Goal: Task Accomplishment & Management: Manage account settings

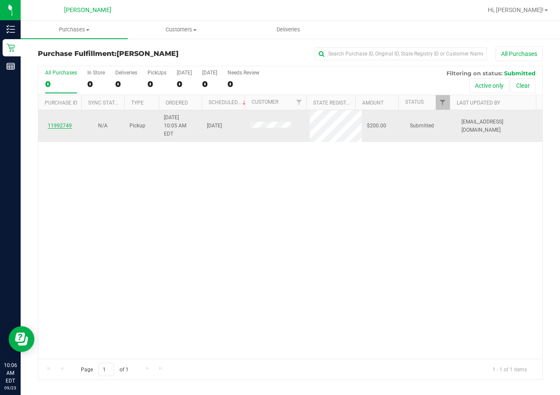
click at [53, 123] on link "11992749" at bounding box center [60, 126] width 24 height 6
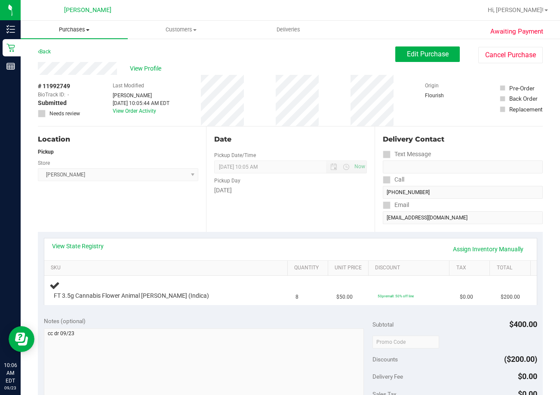
click at [84, 31] on span "Purchases" at bounding box center [74, 30] width 107 height 8
click at [58, 61] on span "Fulfillment" at bounding box center [47, 62] width 53 height 7
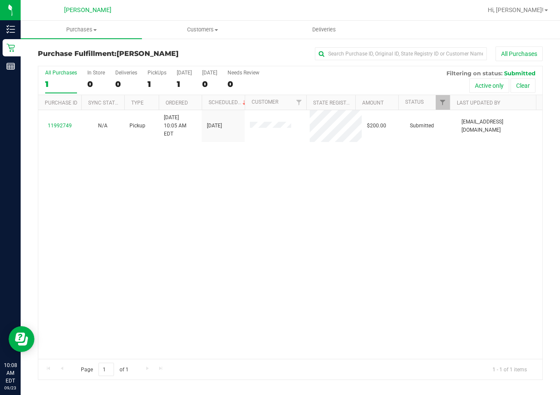
click at [110, 235] on div "11992749 N/A Pickup [DATE] 10:05 AM EDT 9/23/2025 $200.00 Submitted [EMAIL_ADDR…" at bounding box center [290, 234] width 504 height 249
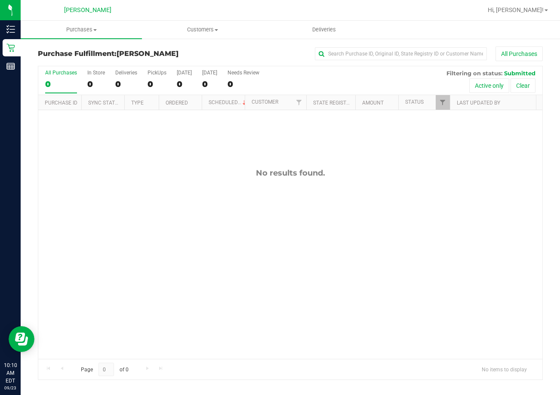
click at [387, 241] on div "No results found." at bounding box center [290, 263] width 504 height 307
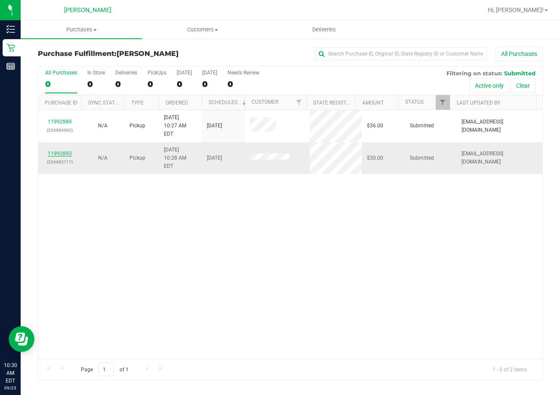
click at [70, 151] on link "11992893" at bounding box center [60, 154] width 24 height 6
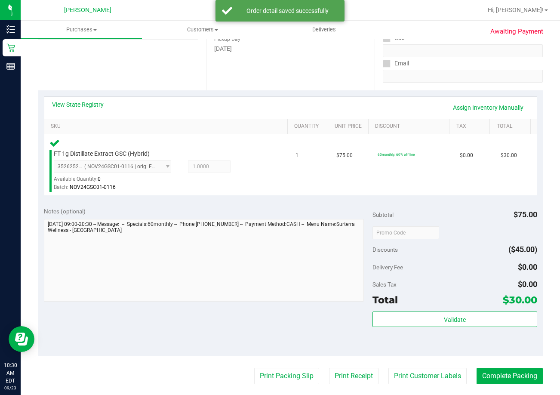
scroll to position [172, 0]
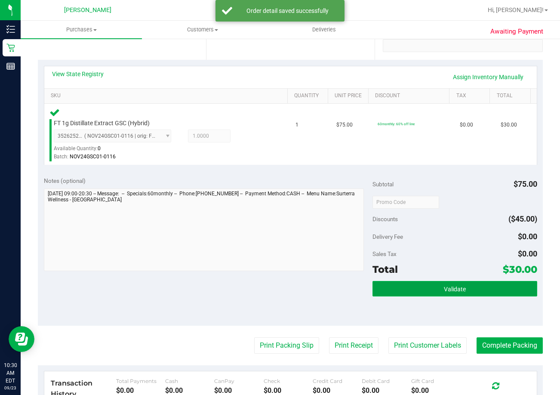
click at [428, 290] on button "Validate" at bounding box center [455, 288] width 164 height 15
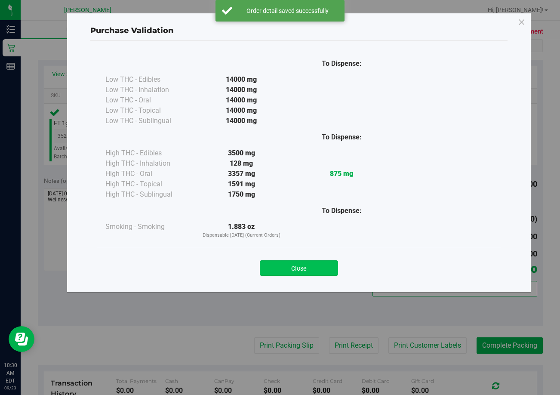
click at [315, 271] on button "Close" at bounding box center [299, 267] width 78 height 15
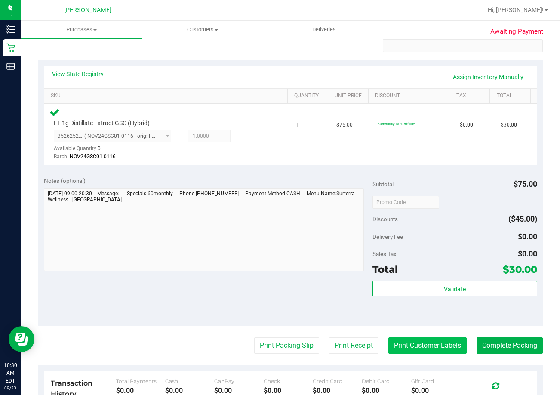
click at [417, 349] on button "Print Customer Labels" at bounding box center [428, 345] width 78 height 16
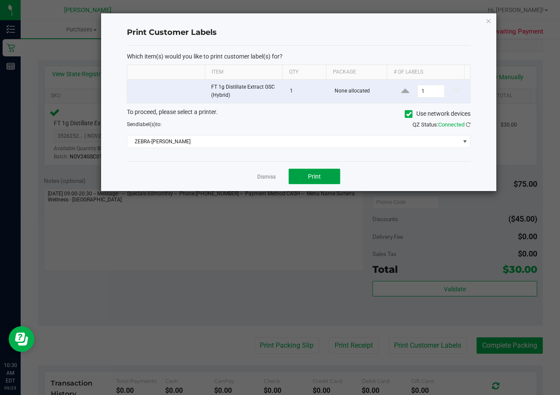
click at [298, 174] on button "Print" at bounding box center [315, 176] width 52 height 15
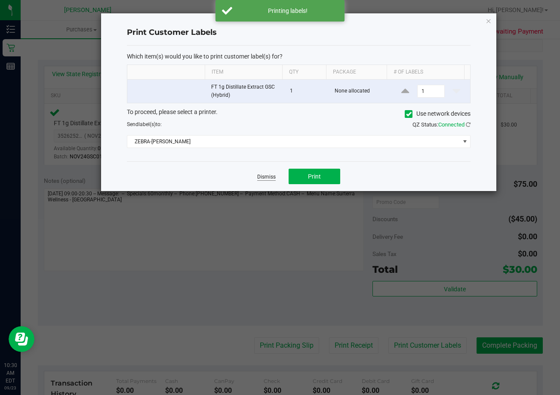
click at [268, 180] on link "Dismiss" at bounding box center [266, 176] width 19 height 7
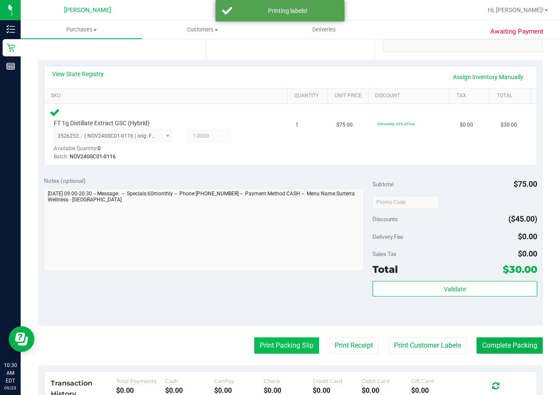
click at [283, 342] on button "Print Packing Slip" at bounding box center [286, 345] width 65 height 16
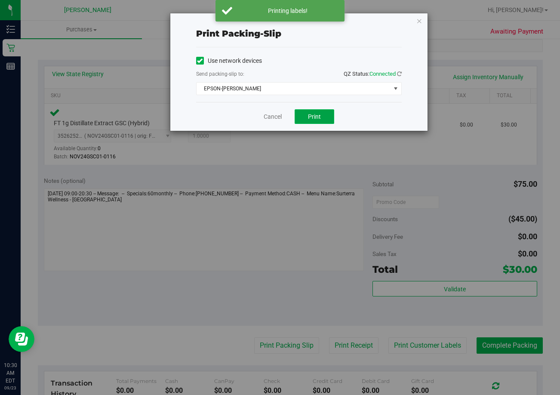
click at [308, 114] on button "Print" at bounding box center [315, 116] width 40 height 15
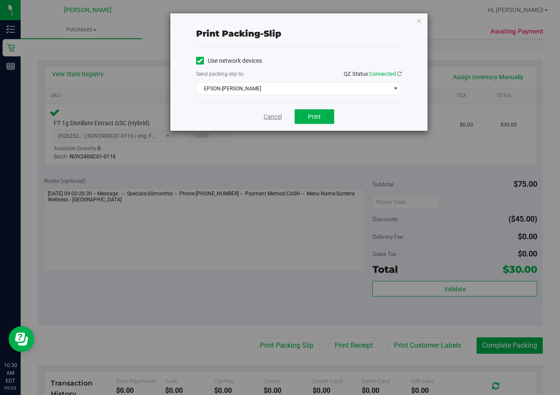
click at [276, 121] on link "Cancel" at bounding box center [273, 116] width 18 height 9
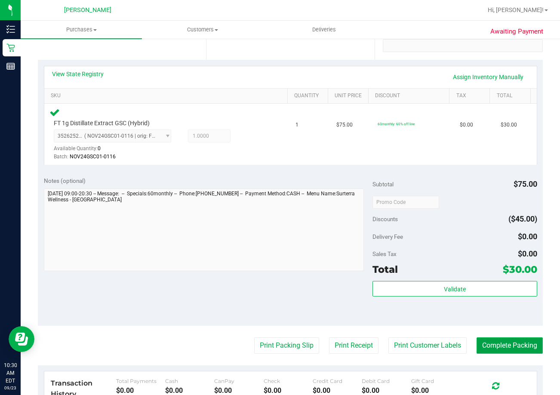
click at [498, 346] on button "Complete Packing" at bounding box center [510, 345] width 66 height 16
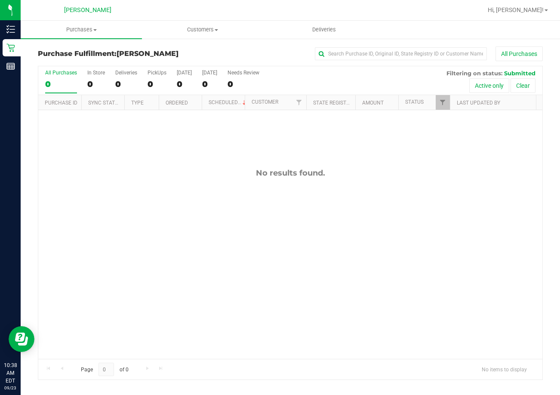
click at [325, 227] on div "No results found." at bounding box center [290, 263] width 504 height 307
click at [296, 8] on div at bounding box center [318, 10] width 328 height 17
click at [144, 228] on div "No results found." at bounding box center [290, 263] width 504 height 307
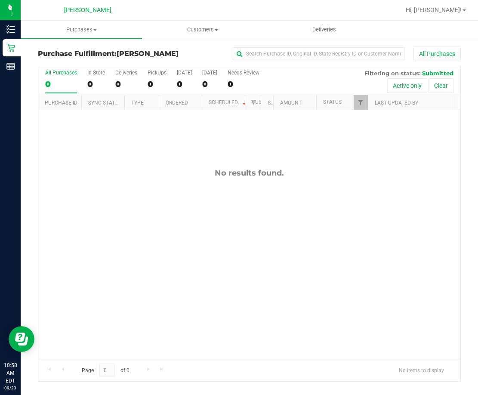
drag, startPoint x: 254, startPoint y: 237, endPoint x: 243, endPoint y: 234, distance: 11.6
click at [254, 237] on div "No results found." at bounding box center [249, 263] width 422 height 307
click at [350, 225] on div "No results found." at bounding box center [249, 263] width 422 height 307
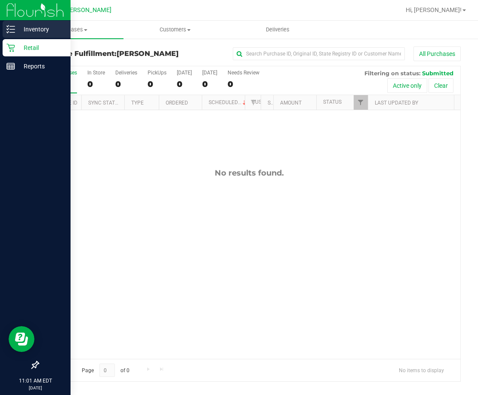
click at [39, 29] on p "Inventory" at bounding box center [41, 29] width 52 height 10
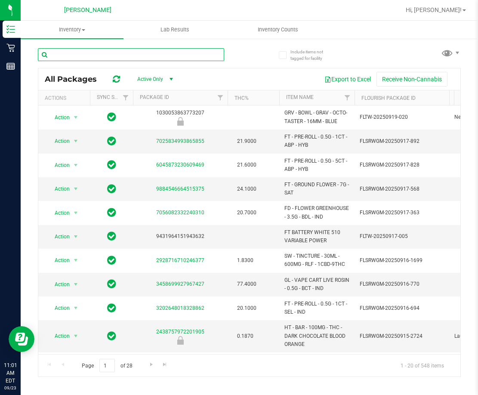
click at [90, 57] on input "text" at bounding box center [131, 54] width 186 height 13
type input "klp"
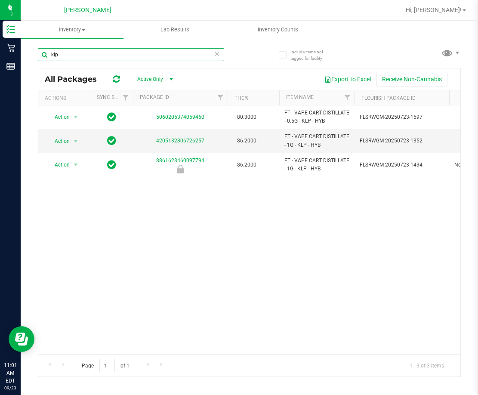
drag, startPoint x: 72, startPoint y: 55, endPoint x: 48, endPoint y: 55, distance: 24.5
click at [48, 55] on input "klp" at bounding box center [131, 54] width 186 height 13
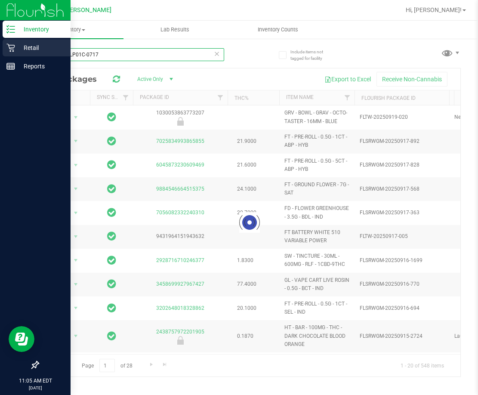
type input "JUL25KLP01C-0717"
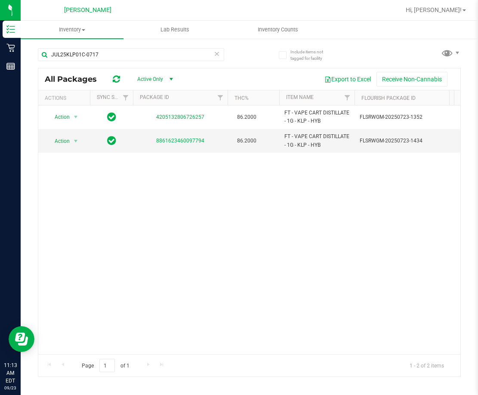
click at [201, 220] on div "Action Action Global inventory Package audit log Print package label Print prod…" at bounding box center [249, 229] width 422 height 249
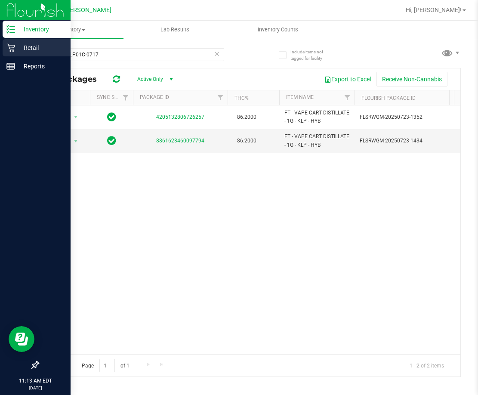
click at [32, 49] on p "Retail" at bounding box center [41, 48] width 52 height 10
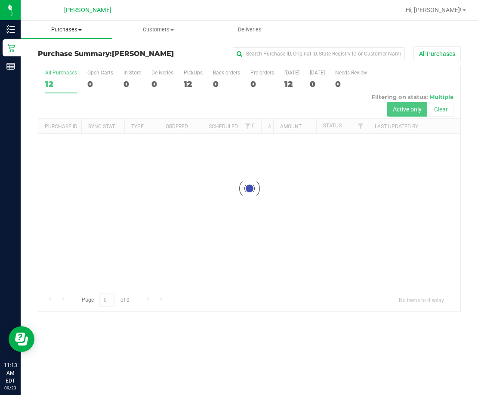
click at [68, 31] on span "Purchases" at bounding box center [67, 30] width 92 height 8
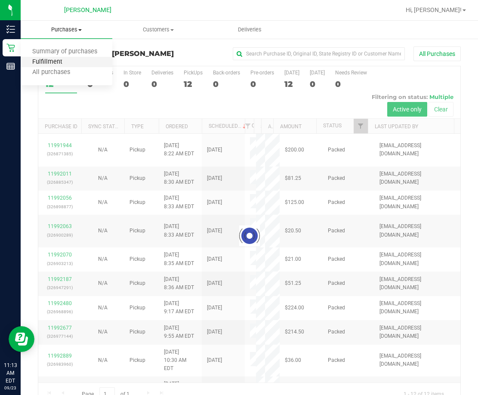
click at [54, 64] on span "Fulfillment" at bounding box center [47, 62] width 53 height 7
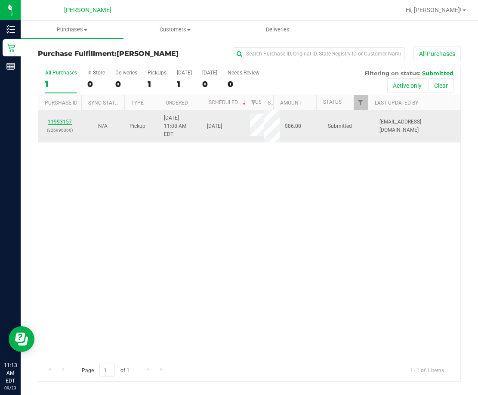
click at [59, 122] on link "11993157" at bounding box center [60, 122] width 24 height 6
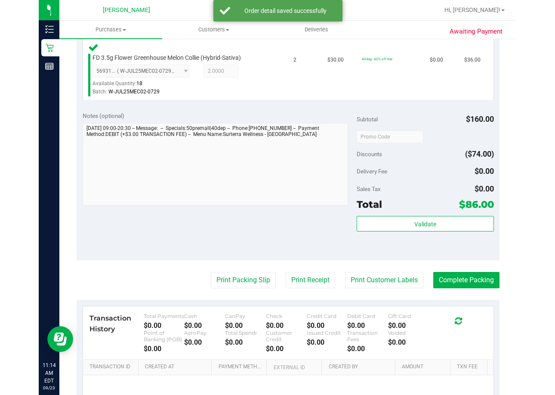
scroll to position [301, 0]
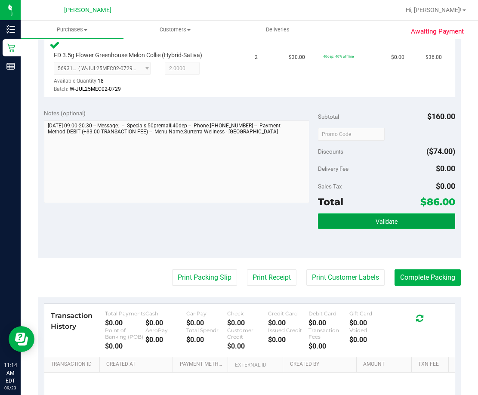
click at [414, 226] on button "Validate" at bounding box center [386, 220] width 137 height 15
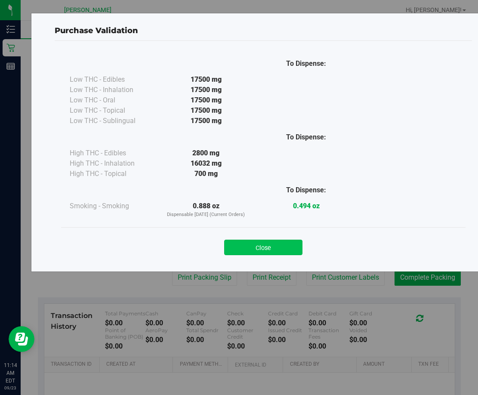
click at [282, 248] on button "Close" at bounding box center [263, 247] width 78 height 15
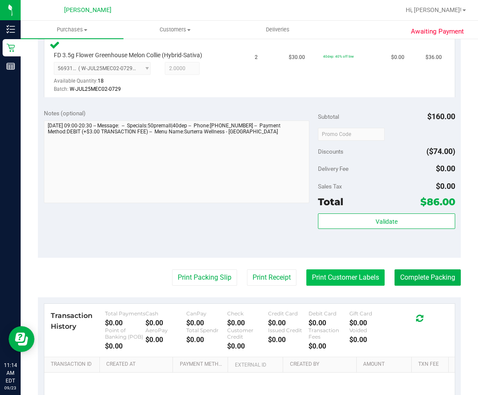
click at [320, 275] on button "Print Customer Labels" at bounding box center [345, 277] width 78 height 16
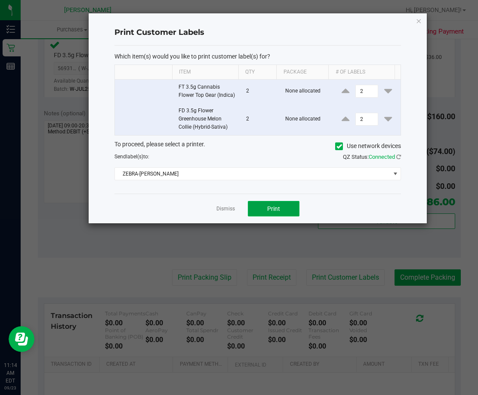
click at [281, 216] on button "Print" at bounding box center [274, 208] width 52 height 15
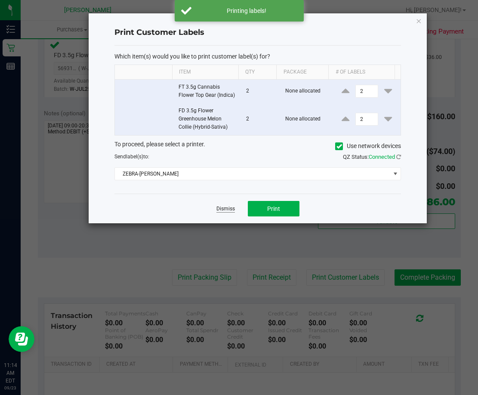
click at [222, 213] on link "Dismiss" at bounding box center [225, 208] width 19 height 7
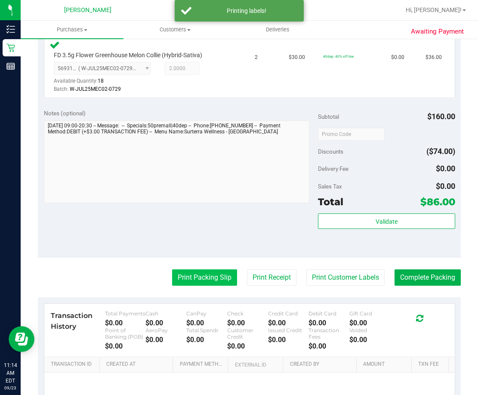
click at [208, 279] on button "Print Packing Slip" at bounding box center [204, 277] width 65 height 16
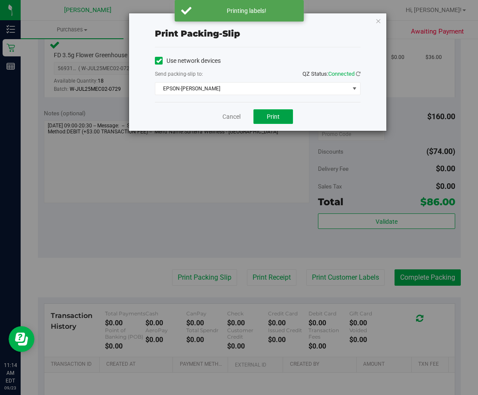
click at [279, 120] on button "Print" at bounding box center [273, 116] width 40 height 15
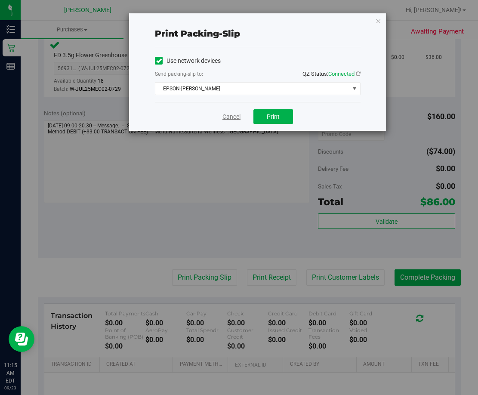
click at [237, 116] on link "Cancel" at bounding box center [232, 116] width 18 height 9
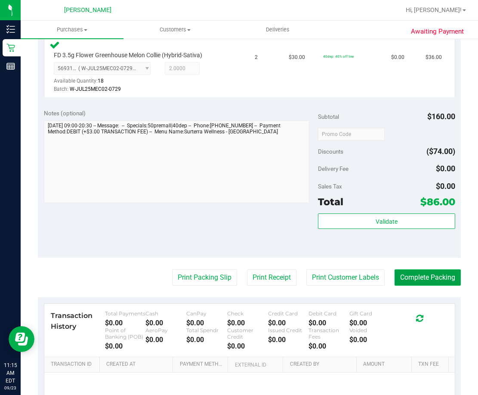
click at [407, 281] on button "Complete Packing" at bounding box center [428, 277] width 66 height 16
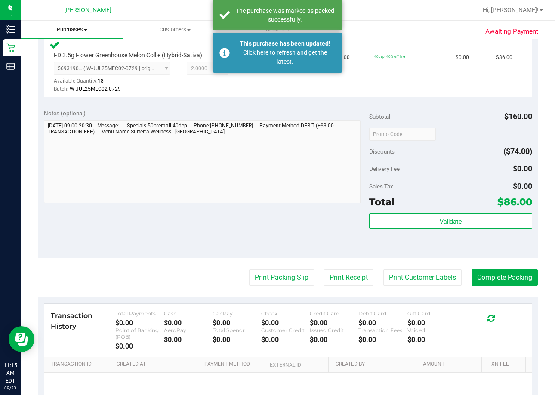
drag, startPoint x: 76, startPoint y: 28, endPoint x: 69, endPoint y: 40, distance: 13.7
click at [75, 28] on span "Purchases" at bounding box center [72, 30] width 103 height 8
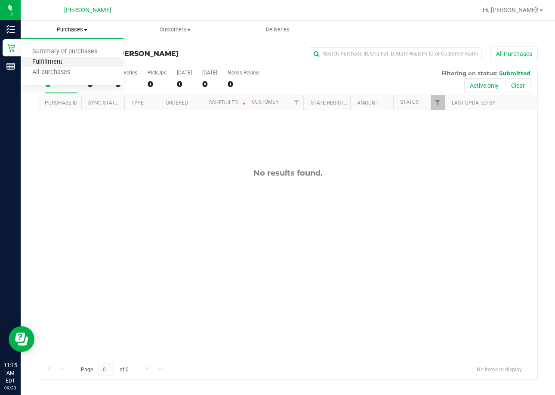
click at [59, 61] on span "Fulfillment" at bounding box center [47, 62] width 53 height 7
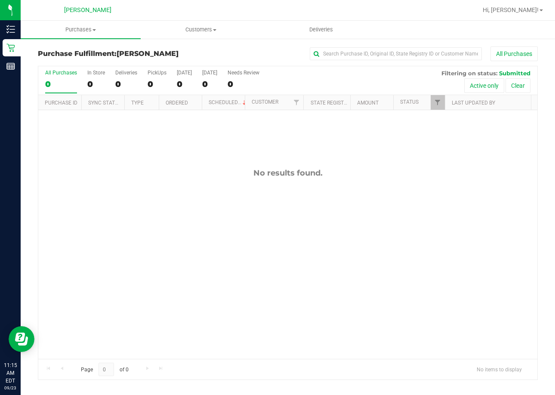
click at [134, 165] on div "No results found." at bounding box center [287, 263] width 499 height 307
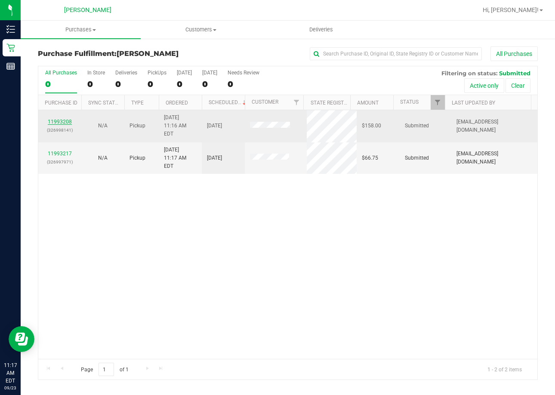
click at [60, 119] on link "11993208" at bounding box center [60, 122] width 24 height 6
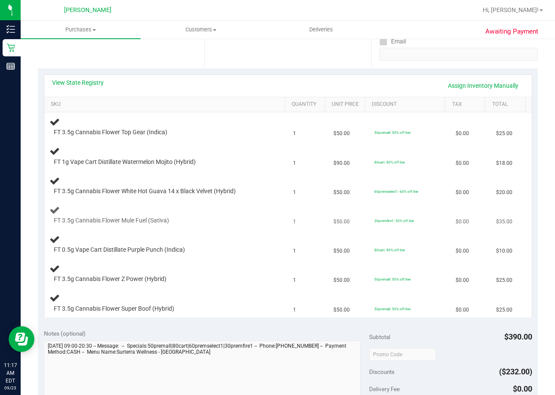
scroll to position [301, 0]
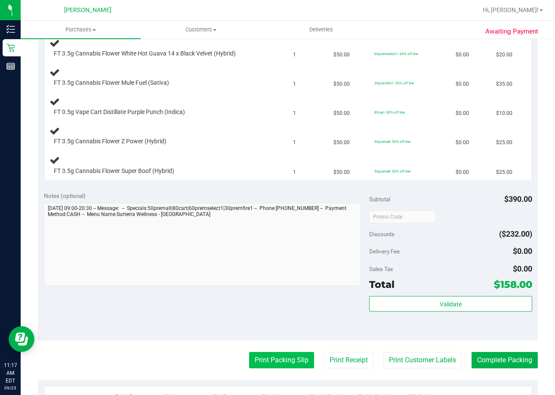
click at [263, 361] on button "Print Packing Slip" at bounding box center [281, 360] width 65 height 16
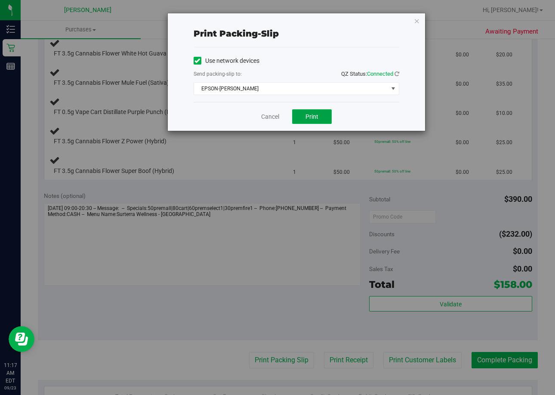
click at [322, 118] on button "Print" at bounding box center [312, 116] width 40 height 15
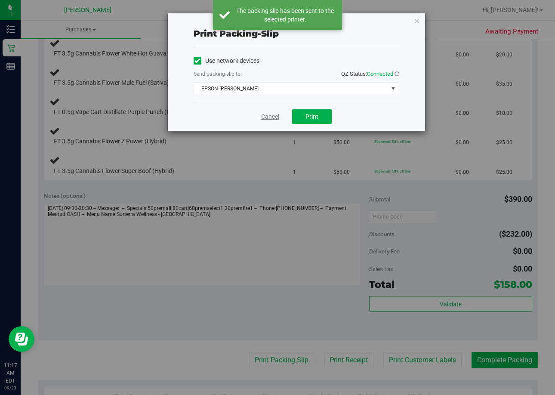
click at [265, 119] on link "Cancel" at bounding box center [270, 116] width 18 height 9
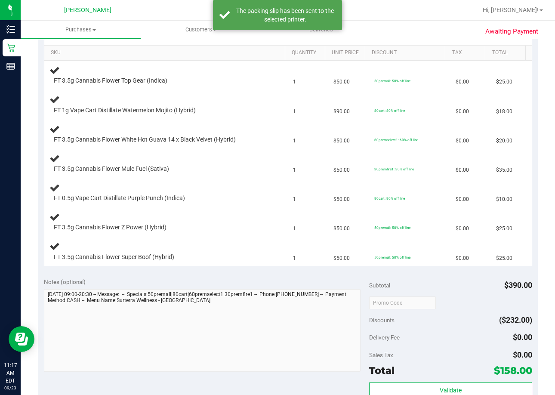
scroll to position [172, 0]
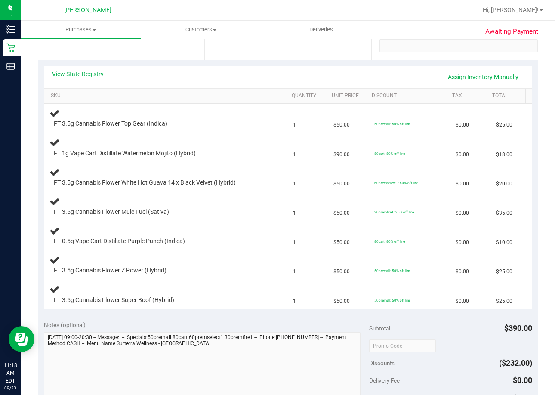
click at [75, 75] on link "View State Registry" at bounding box center [78, 74] width 52 height 9
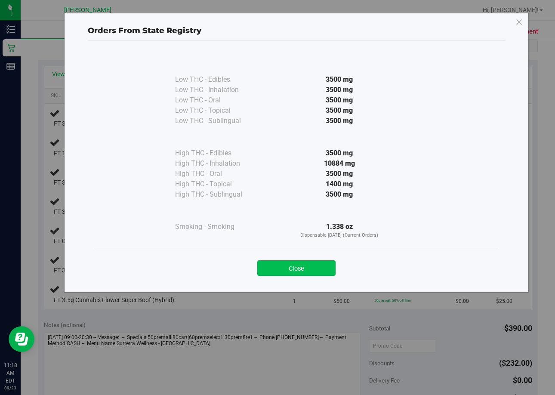
click at [306, 270] on button "Close" at bounding box center [296, 267] width 78 height 15
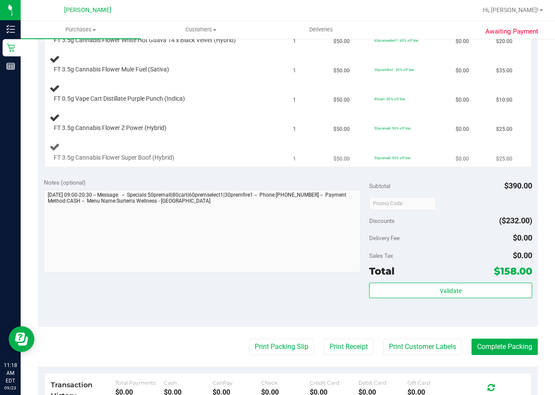
scroll to position [344, 0]
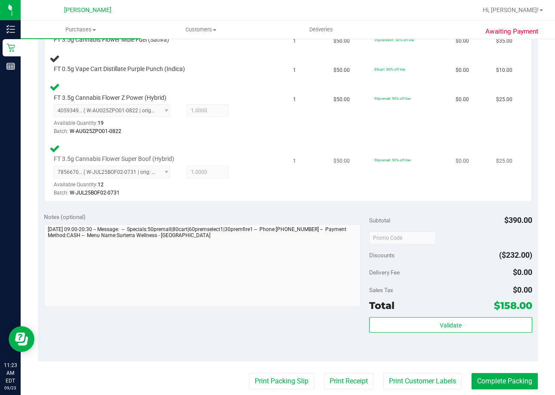
click at [267, 146] on div "FT 3.5g Cannabis Flower Super Boof (Hybrid) 7856670809392932 ( W-JUL25BOF02-073…" at bounding box center [166, 170] width 234 height 54
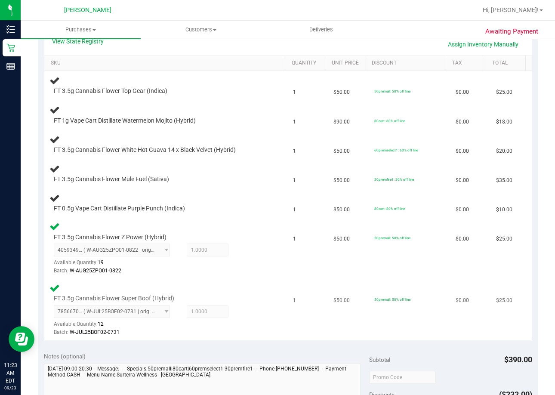
scroll to position [172, 0]
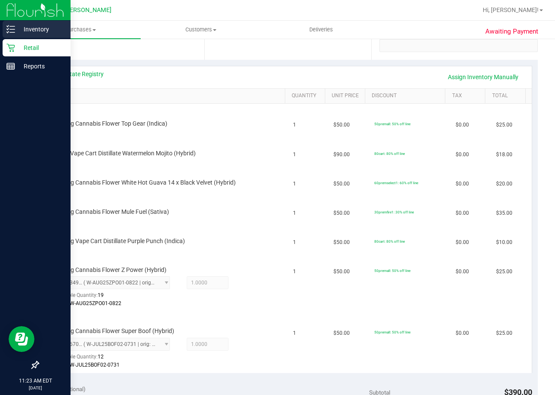
click at [37, 31] on p "Inventory" at bounding box center [41, 29] width 52 height 10
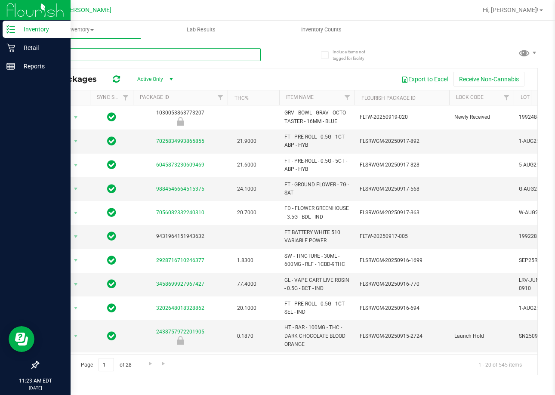
click at [114, 58] on input "text" at bounding box center [149, 54] width 223 height 13
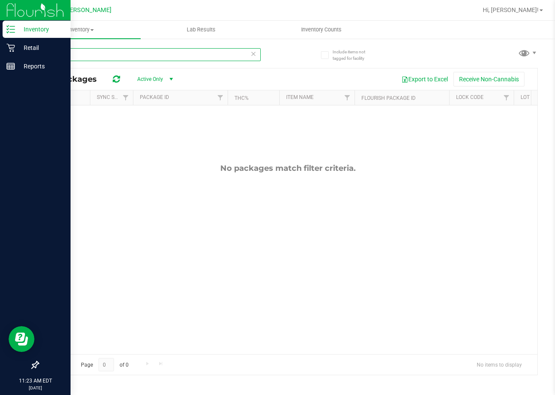
drag, startPoint x: 74, startPoint y: 56, endPoint x: 43, endPoint y: 53, distance: 30.8
click at [44, 53] on input "abpj" at bounding box center [149, 54] width 223 height 13
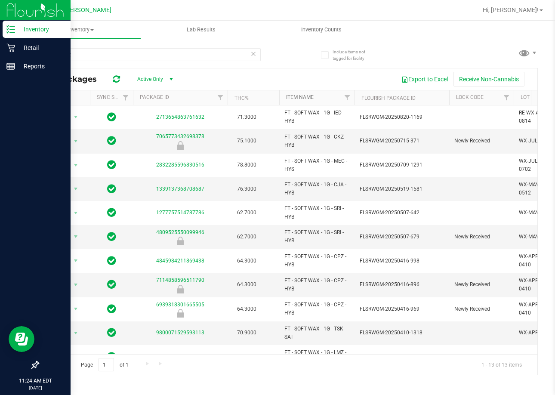
click at [303, 99] on link "Item Name" at bounding box center [300, 97] width 28 height 6
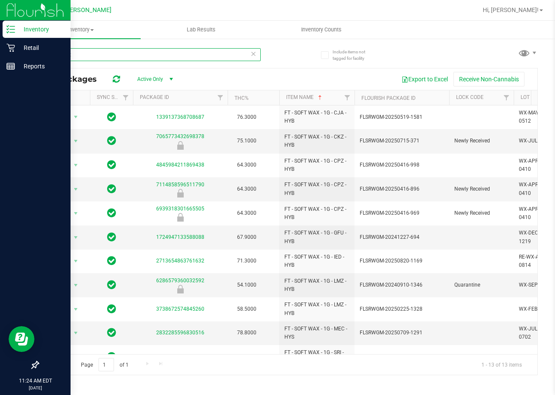
drag, startPoint x: 90, startPoint y: 54, endPoint x: 43, endPoint y: 54, distance: 46.9
click at [43, 54] on input "soft wax" at bounding box center [149, 54] width 223 height 13
type input "crumble"
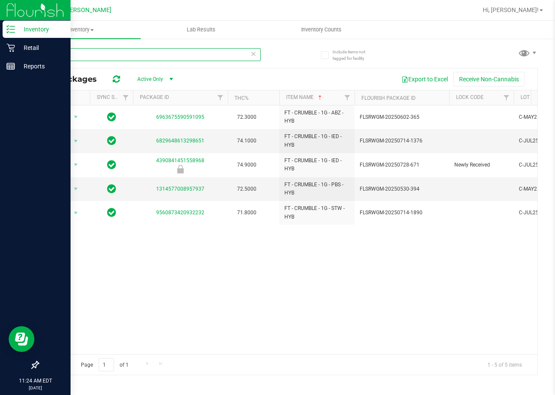
drag, startPoint x: 81, startPoint y: 55, endPoint x: 23, endPoint y: 53, distance: 57.7
click at [23, 53] on div "Include items not tagged for facility crumble All Packages Active Only Active O…" at bounding box center [288, 169] width 535 height 263
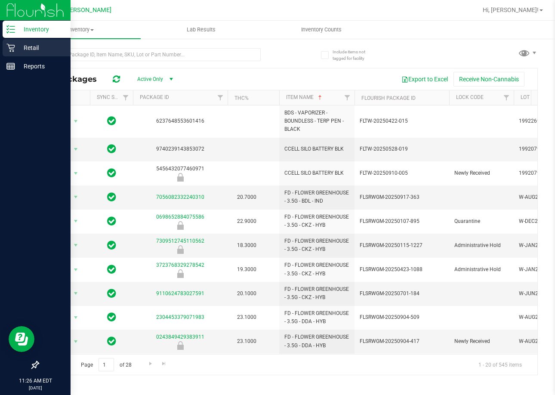
click at [30, 48] on p "Retail" at bounding box center [41, 48] width 52 height 10
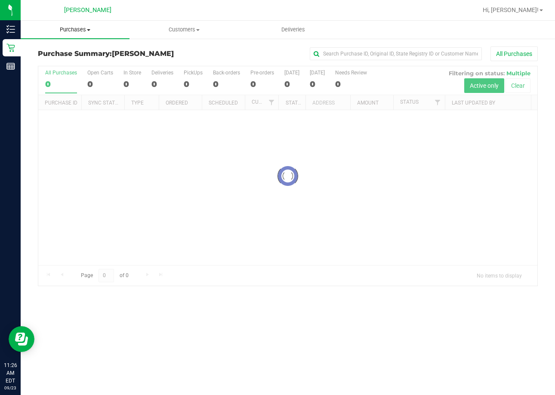
click at [78, 30] on span "Purchases" at bounding box center [75, 30] width 109 height 8
click at [67, 61] on span "Fulfillment" at bounding box center [47, 62] width 53 height 7
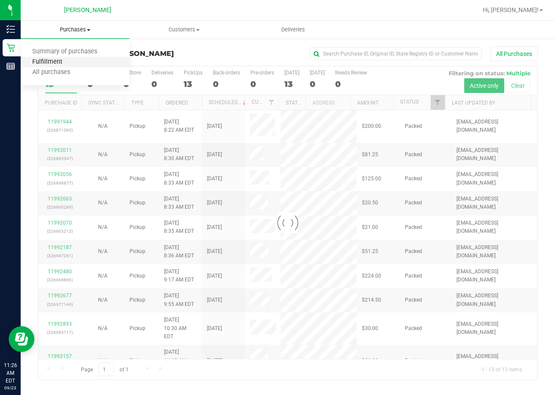
click at [54, 62] on span "Fulfillment" at bounding box center [47, 62] width 53 height 7
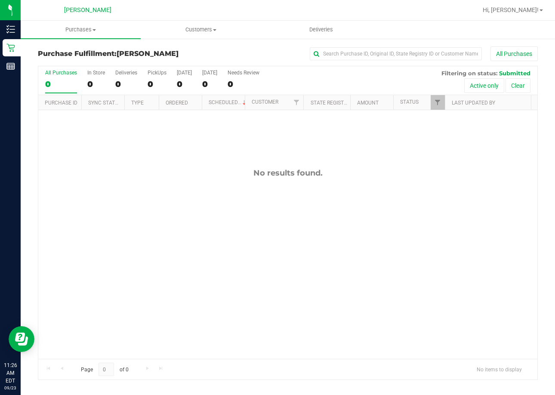
click at [297, 226] on div "No results found." at bounding box center [287, 263] width 499 height 307
click at [297, 247] on div "No results found." at bounding box center [287, 263] width 499 height 307
click at [350, 291] on div "No results found." at bounding box center [287, 263] width 499 height 307
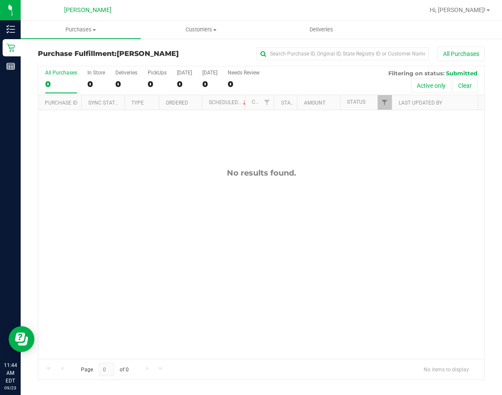
click at [184, 284] on div "No results found." at bounding box center [261, 263] width 446 height 307
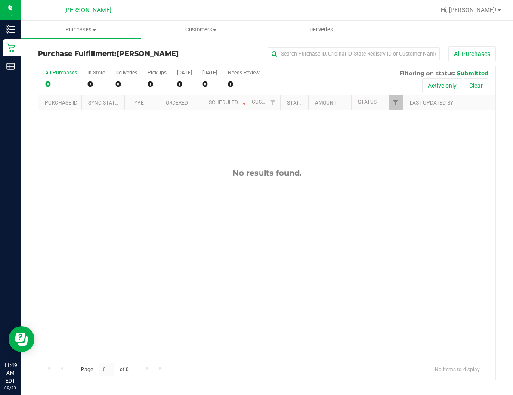
click at [250, 297] on div "No results found." at bounding box center [266, 263] width 457 height 307
click at [357, 251] on div "No results found." at bounding box center [266, 263] width 457 height 307
click at [260, 222] on div "No results found." at bounding box center [266, 263] width 457 height 307
click at [196, 238] on div "No results found." at bounding box center [266, 263] width 457 height 307
click at [156, 212] on div "No results found." at bounding box center [266, 263] width 457 height 307
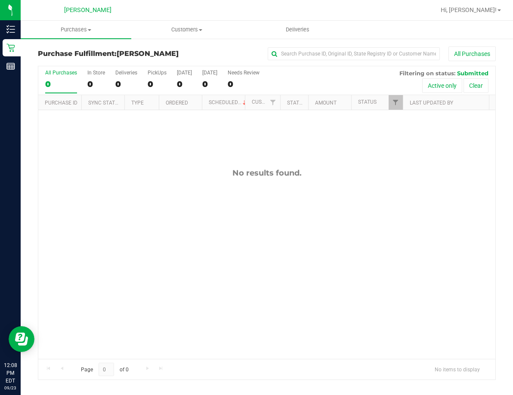
click at [122, 207] on div "No results found." at bounding box center [266, 263] width 457 height 307
click at [207, 287] on div "No results found." at bounding box center [266, 263] width 457 height 307
click at [265, 207] on div "No results found." at bounding box center [266, 263] width 457 height 307
click at [185, 198] on div "No results found." at bounding box center [266, 263] width 457 height 307
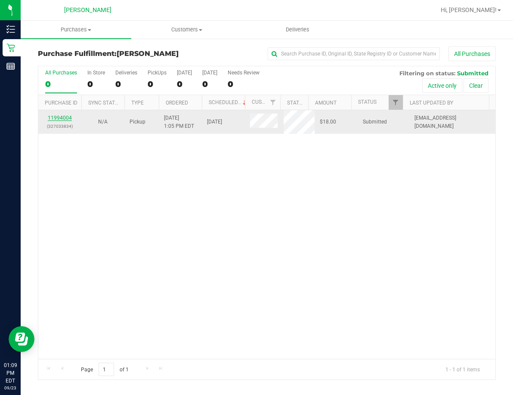
click at [62, 118] on link "11994004" at bounding box center [60, 118] width 24 height 6
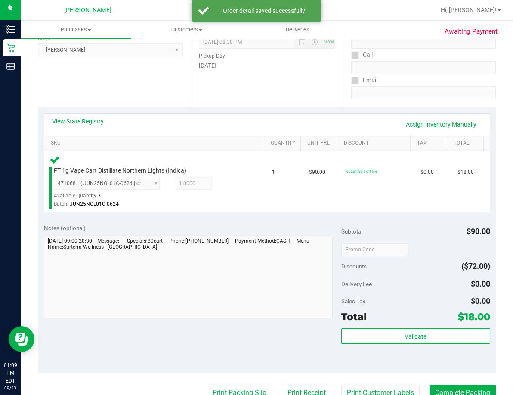
scroll to position [172, 0]
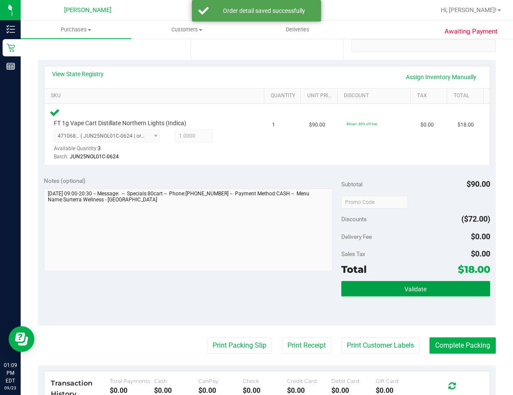
click at [359, 290] on button "Validate" at bounding box center [415, 288] width 149 height 15
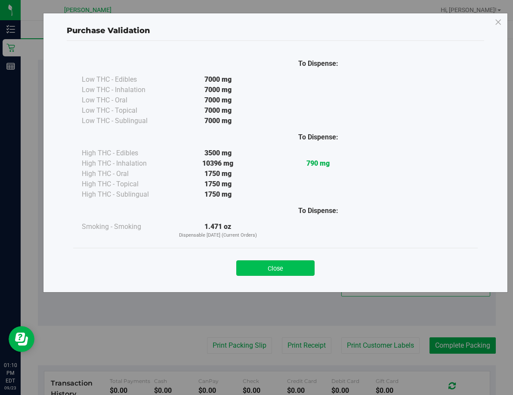
click at [285, 270] on button "Close" at bounding box center [275, 267] width 78 height 15
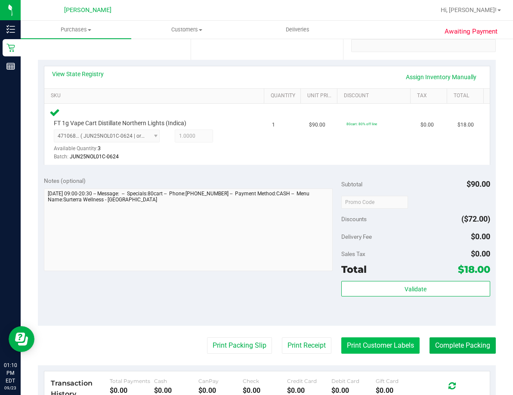
click at [362, 350] on button "Print Customer Labels" at bounding box center [380, 345] width 78 height 16
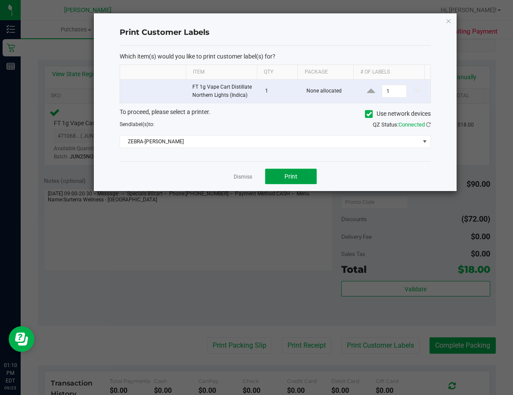
click at [293, 178] on span "Print" at bounding box center [290, 176] width 13 height 7
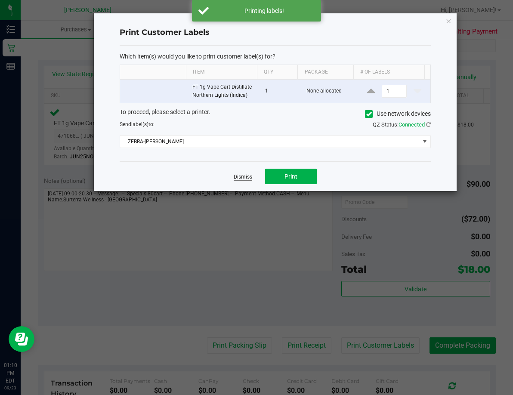
click at [237, 176] on link "Dismiss" at bounding box center [243, 176] width 19 height 7
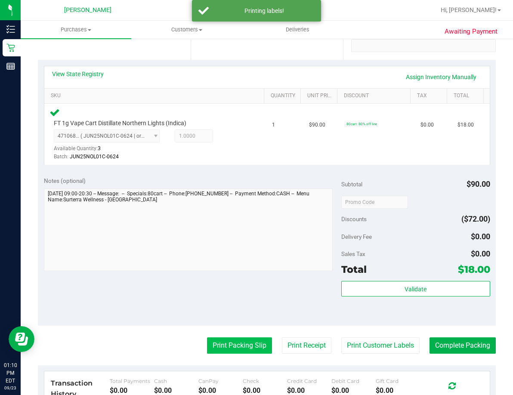
click at [236, 345] on button "Print Packing Slip" at bounding box center [239, 345] width 65 height 16
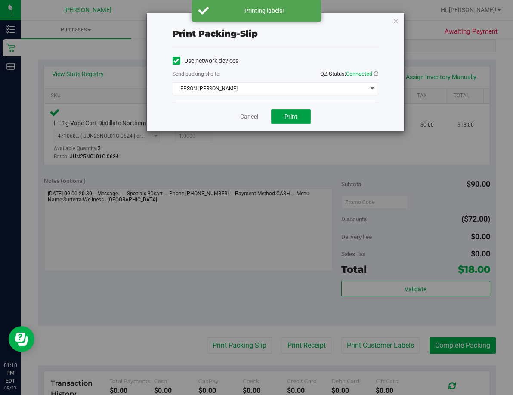
click at [281, 118] on button "Print" at bounding box center [291, 116] width 40 height 15
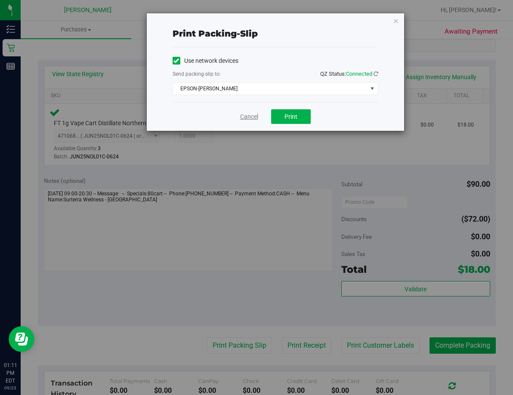
click at [257, 117] on link "Cancel" at bounding box center [249, 116] width 18 height 9
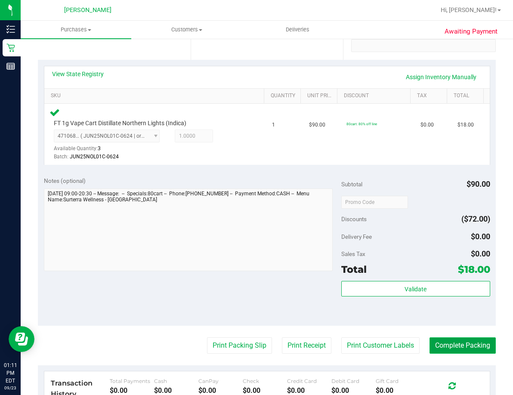
click at [443, 343] on button "Complete Packing" at bounding box center [463, 345] width 66 height 16
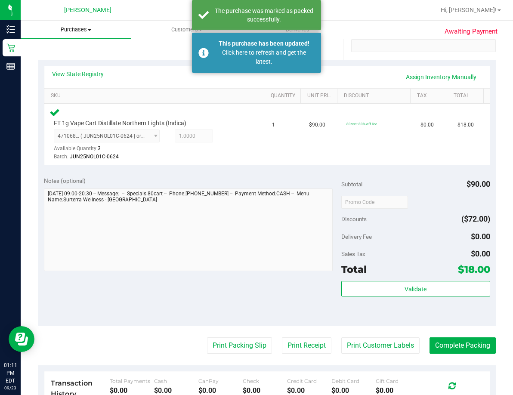
click at [84, 28] on span "Purchases" at bounding box center [76, 30] width 111 height 8
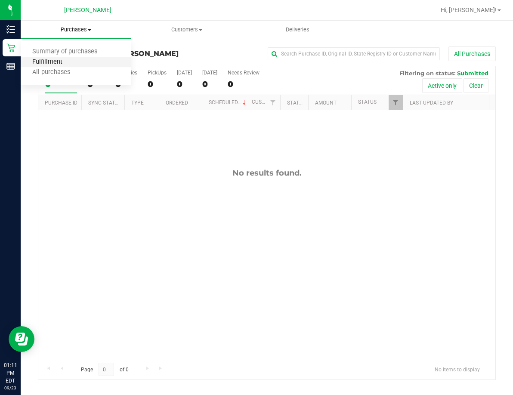
click at [62, 62] on span "Fulfillment" at bounding box center [47, 62] width 53 height 7
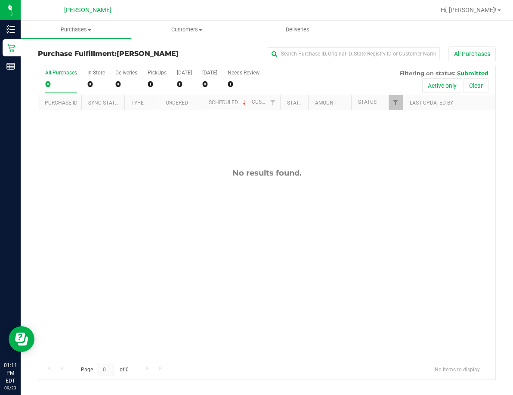
click at [189, 235] on div "No results found." at bounding box center [266, 263] width 457 height 307
click at [208, 207] on div "No results found." at bounding box center [266, 263] width 457 height 307
click at [183, 185] on div "No results found." at bounding box center [266, 263] width 457 height 307
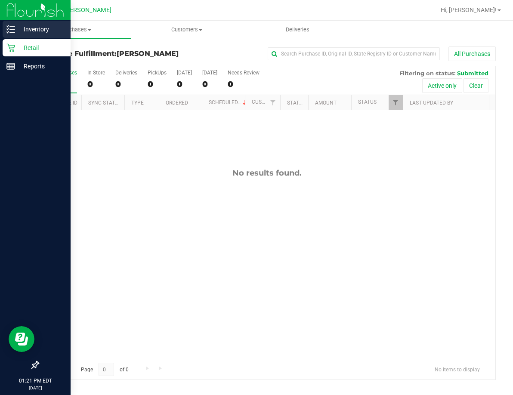
click at [36, 30] on p "Inventory" at bounding box center [41, 29] width 52 height 10
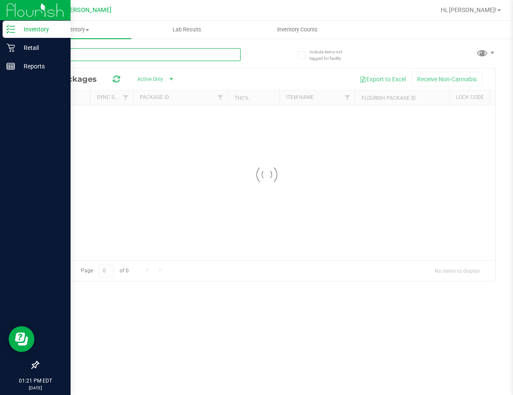
click at [103, 52] on div "Inventory All packages All inventory Waste log Lab Results Inventory Counts" at bounding box center [267, 208] width 492 height 374
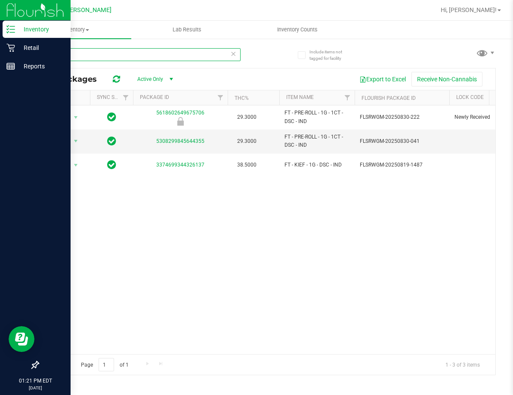
type input "dsc"
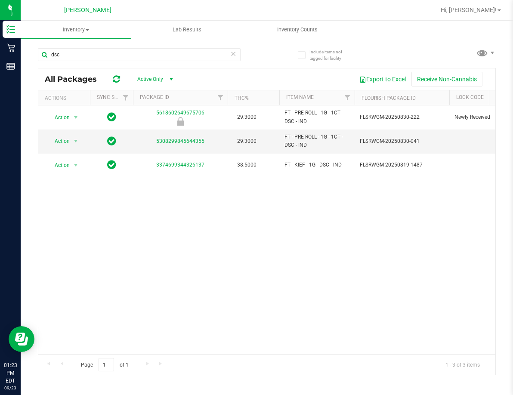
click at [124, 253] on div "Action Action Global inventory Package audit log Print package label Print prod…" at bounding box center [266, 229] width 457 height 249
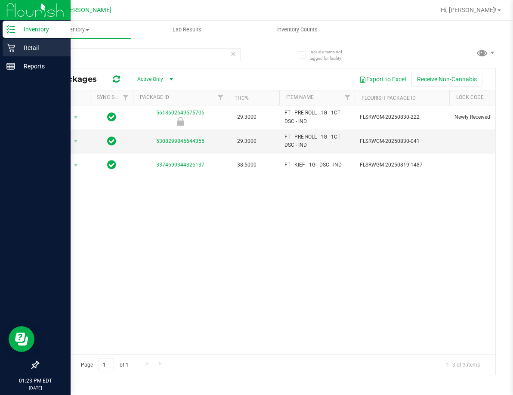
click at [28, 48] on p "Retail" at bounding box center [41, 48] width 52 height 10
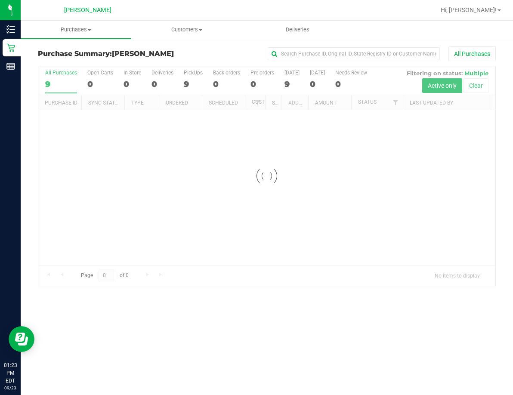
click at [247, 188] on div at bounding box center [266, 175] width 457 height 219
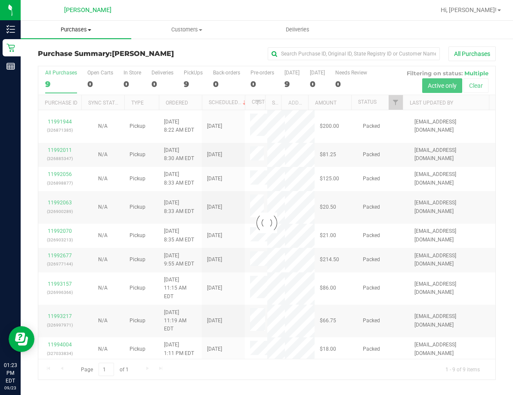
click at [69, 28] on span "Purchases" at bounding box center [76, 30] width 111 height 8
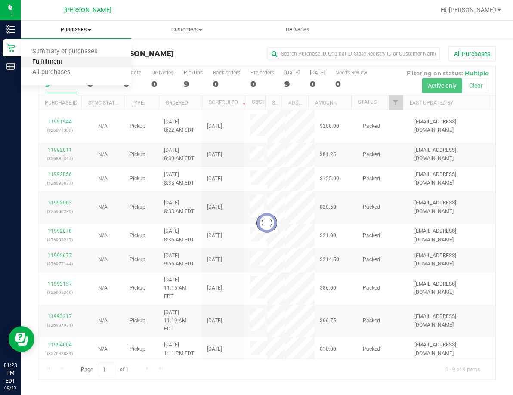
click at [65, 62] on span "Fulfillment" at bounding box center [47, 62] width 53 height 7
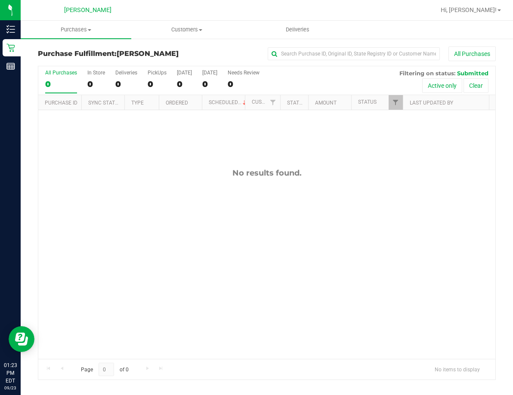
click at [176, 238] on div "No results found." at bounding box center [266, 263] width 457 height 307
click at [226, 286] on div "No results found." at bounding box center [266, 263] width 457 height 307
click at [326, 268] on div "No results found." at bounding box center [266, 263] width 457 height 307
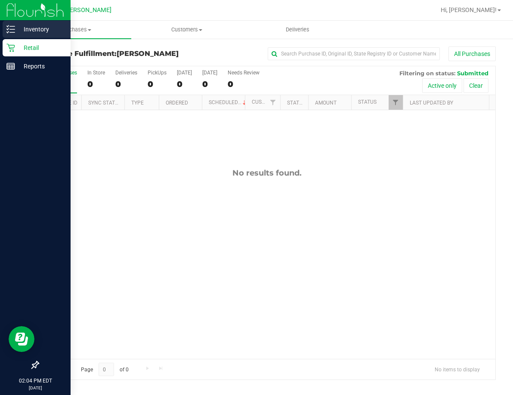
click at [37, 31] on p "Inventory" at bounding box center [41, 29] width 52 height 10
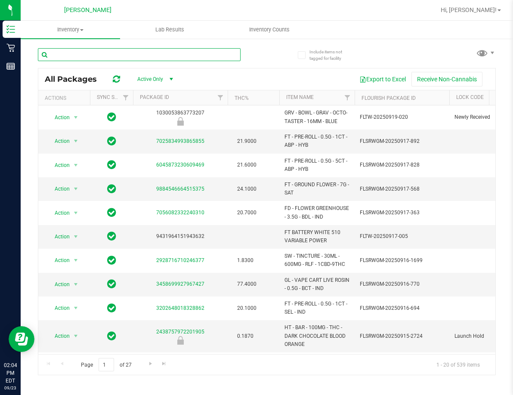
click at [110, 53] on input "text" at bounding box center [139, 54] width 203 height 13
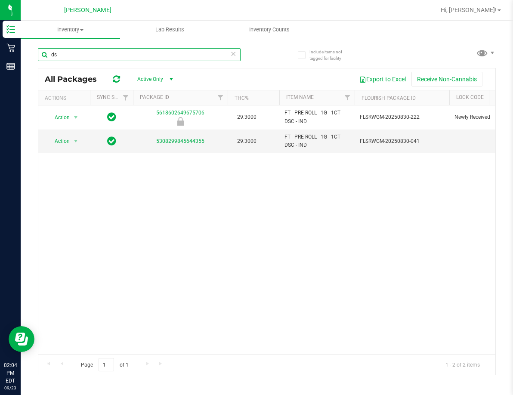
type input "d"
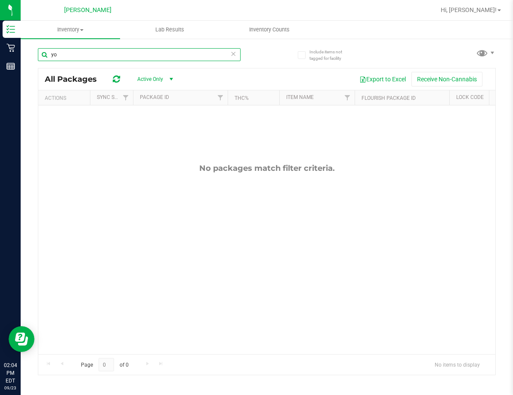
type input "y"
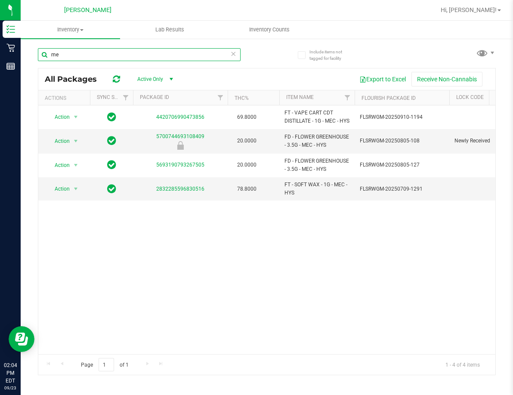
type input "m"
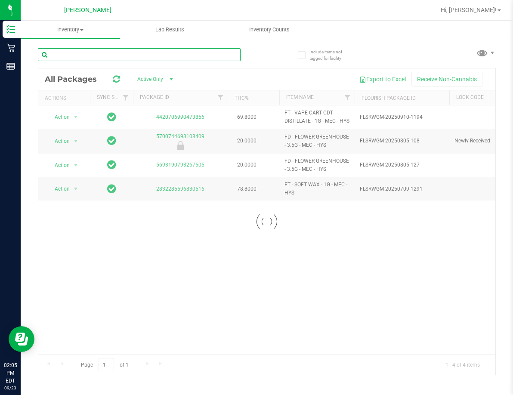
type input "d"
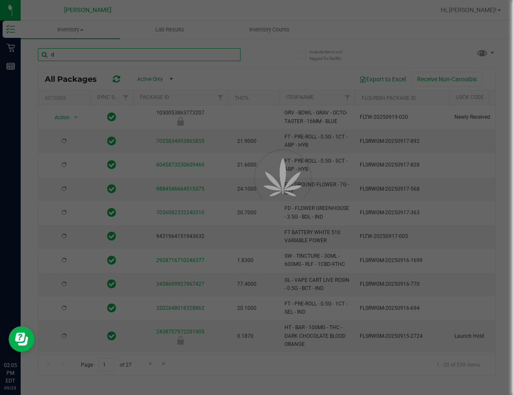
type input "2026-03-16"
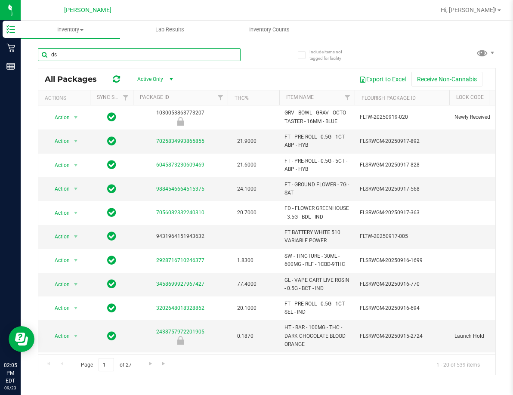
type input "dsc"
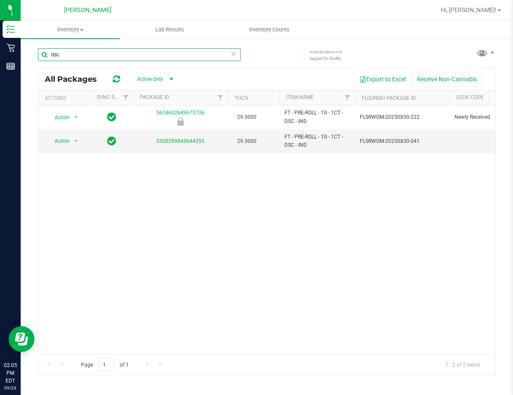
drag, startPoint x: 79, startPoint y: 50, endPoint x: 40, endPoint y: 55, distance: 38.7
click at [40, 55] on input "dsc" at bounding box center [139, 54] width 203 height 13
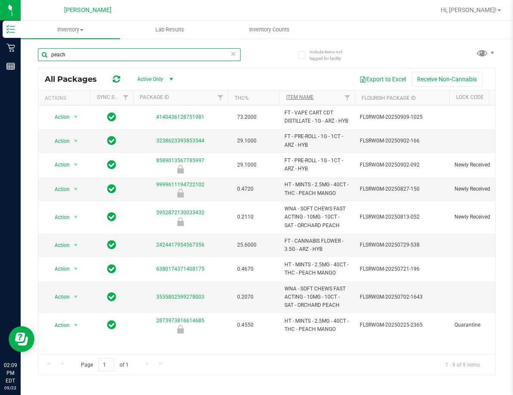
type input "peach"
click at [295, 98] on link "Item Name" at bounding box center [300, 97] width 28 height 6
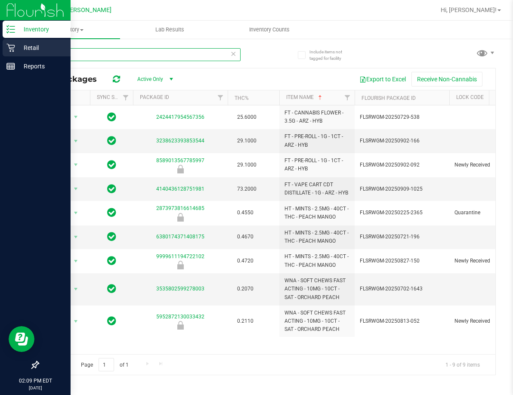
drag, startPoint x: 89, startPoint y: 54, endPoint x: 16, endPoint y: 43, distance: 73.5
click at [16, 43] on div "Inventory Retail Reports 02:09 PM EDT 09/23/2025 09/23 Summerfield WC Hi, Sandr…" at bounding box center [256, 197] width 513 height 395
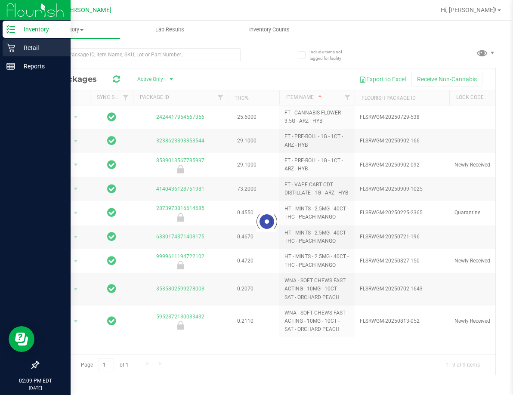
click at [29, 47] on p "Retail" at bounding box center [41, 48] width 52 height 10
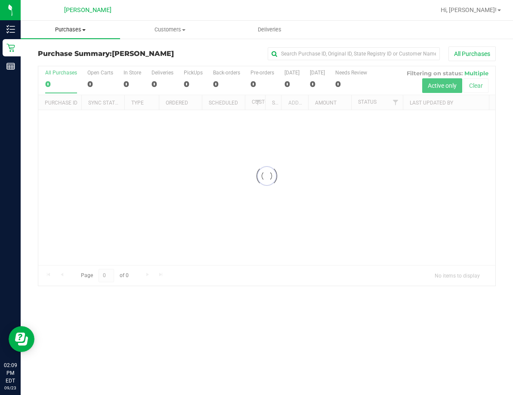
click at [71, 29] on span "Purchases" at bounding box center [70, 30] width 99 height 8
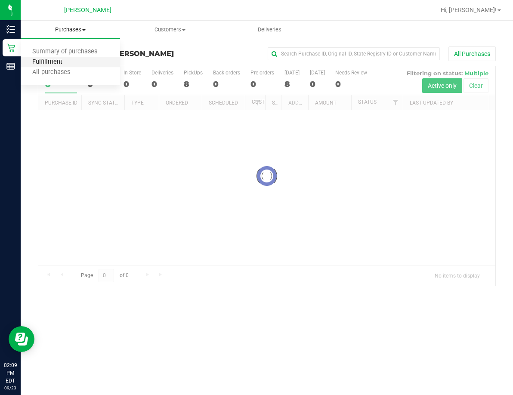
click at [62, 63] on span "Fulfillment" at bounding box center [47, 62] width 53 height 7
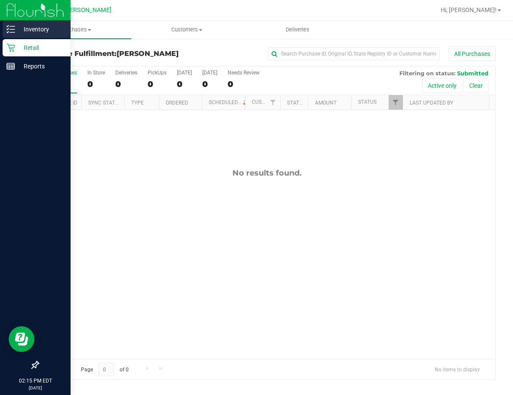
click at [37, 26] on p "Inventory" at bounding box center [41, 29] width 52 height 10
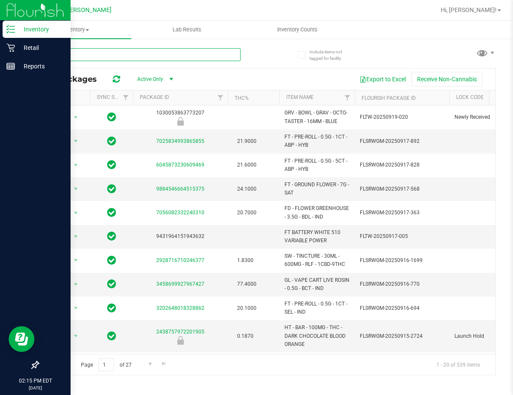
click at [82, 54] on input "text" at bounding box center [139, 54] width 203 height 13
type input "sjy"
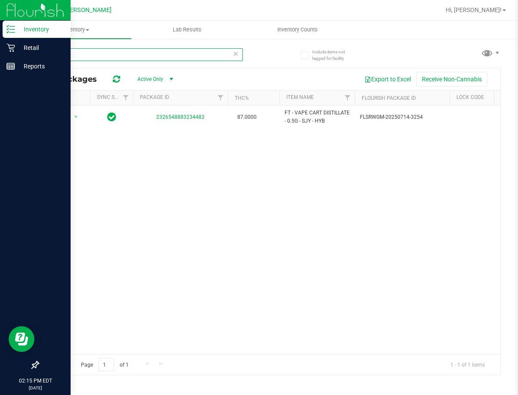
drag, startPoint x: 60, startPoint y: 53, endPoint x: 38, endPoint y: 55, distance: 21.6
click at [38, 55] on input "sjy" at bounding box center [140, 54] width 205 height 13
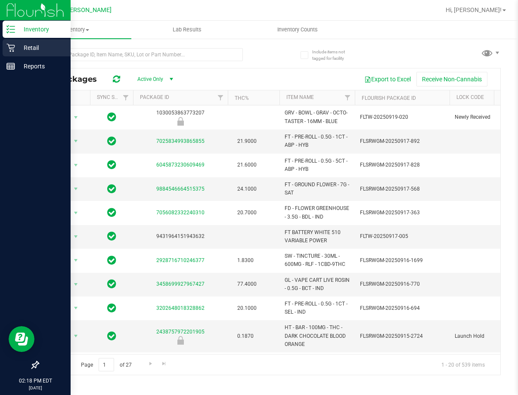
click at [36, 48] on p "Retail" at bounding box center [41, 48] width 52 height 10
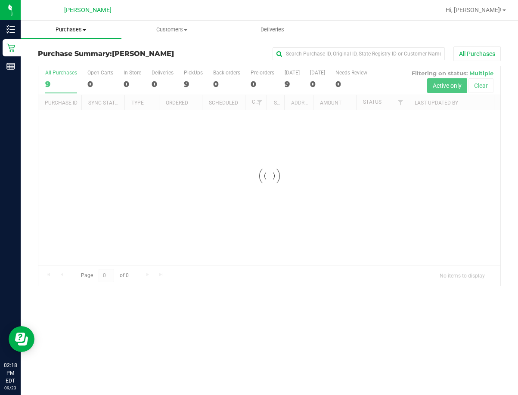
click at [70, 32] on span "Purchases" at bounding box center [71, 30] width 101 height 8
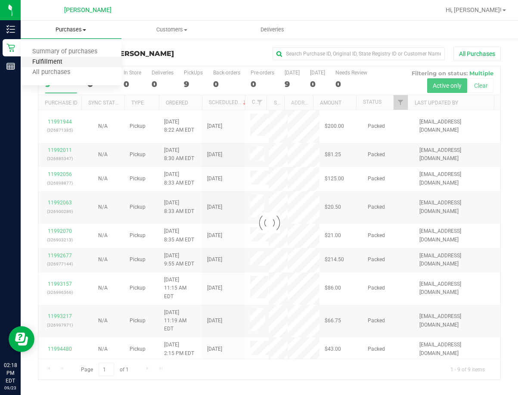
click at [62, 62] on span "Fulfillment" at bounding box center [47, 62] width 53 height 7
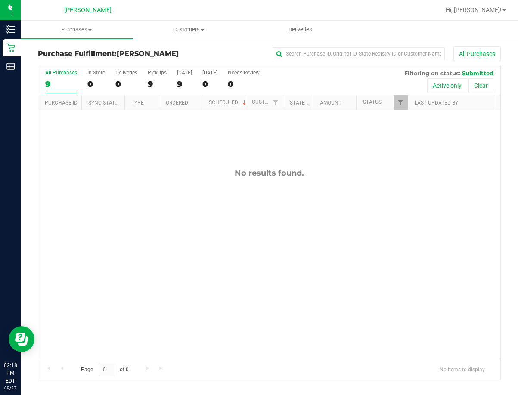
click at [106, 193] on div "No results found." at bounding box center [269, 263] width 462 height 307
click at [288, 230] on div "No results found." at bounding box center [269, 263] width 462 height 307
click at [303, 247] on div "No results found." at bounding box center [269, 263] width 462 height 307
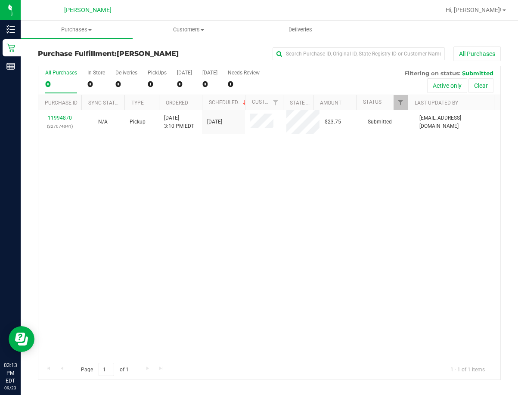
click at [380, 211] on div "11994870 (327074041) N/A Pickup 9/23/2025 3:10 PM EDT 9/23/2025 $23.75 Submitte…" at bounding box center [269, 234] width 462 height 249
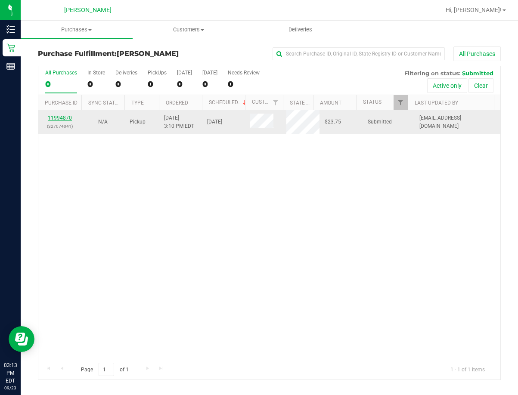
click at [66, 116] on link "11994870" at bounding box center [60, 118] width 24 height 6
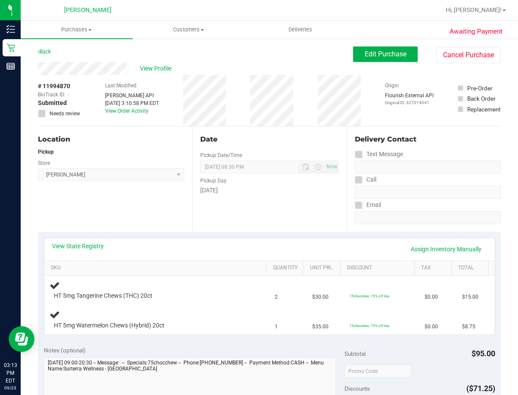
click at [322, 208] on div "Date Pickup Date/Time 09/23/2025 Now 09/23/2025 08:30 PM Now Pickup Day Tuesday" at bounding box center [269, 179] width 154 height 105
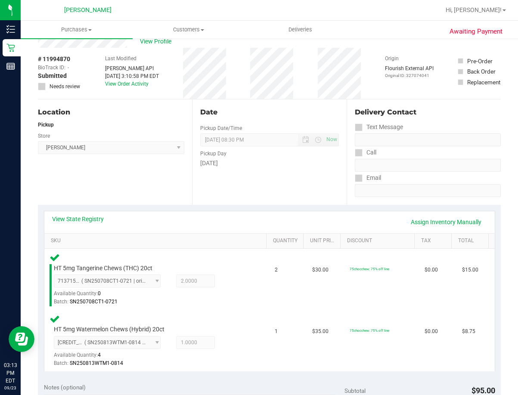
scroll to position [172, 0]
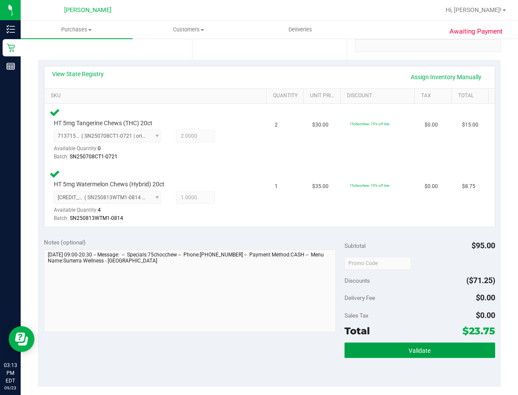
click at [371, 352] on button "Validate" at bounding box center [419, 350] width 150 height 15
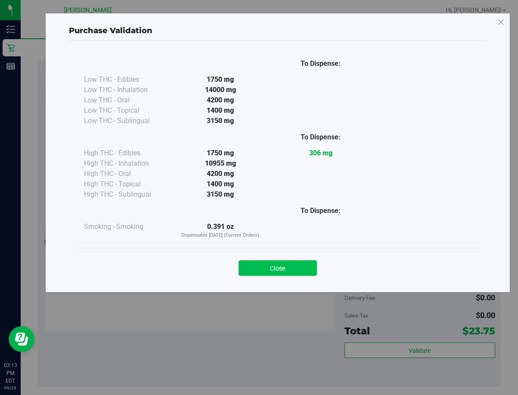
click at [274, 262] on button "Close" at bounding box center [277, 267] width 78 height 15
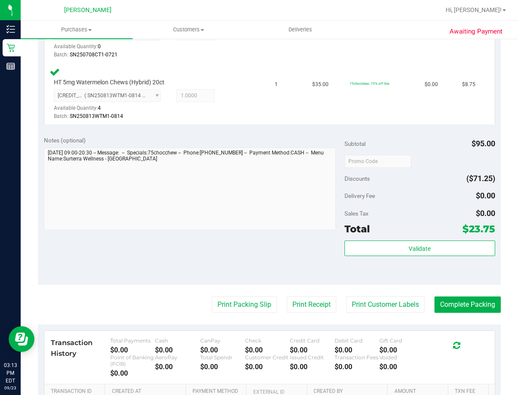
scroll to position [301, 0]
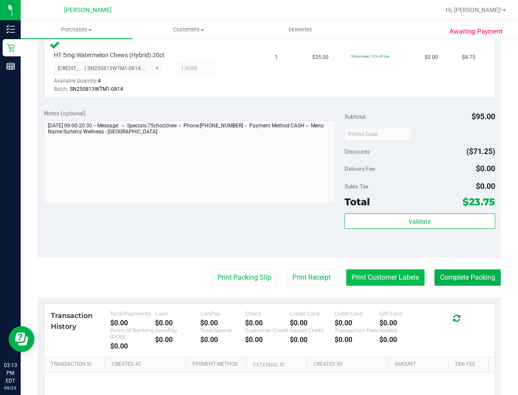
click at [374, 281] on button "Print Customer Labels" at bounding box center [385, 277] width 78 height 16
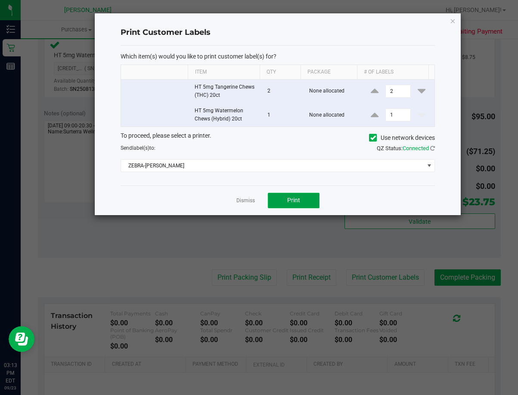
click at [290, 198] on span "Print" at bounding box center [293, 200] width 13 height 7
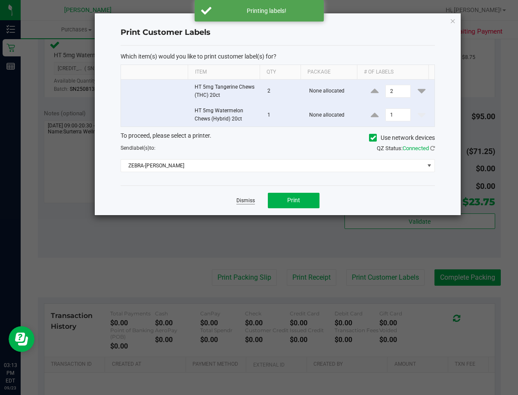
click at [247, 204] on link "Dismiss" at bounding box center [245, 200] width 19 height 7
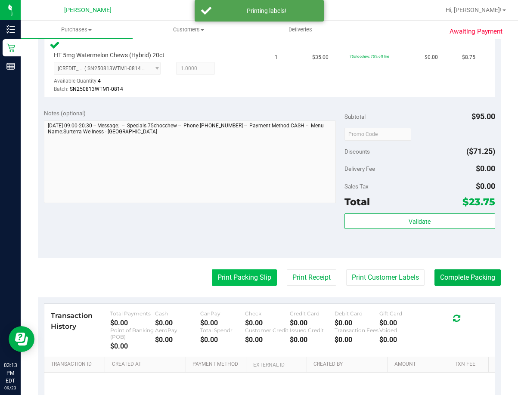
click at [247, 279] on button "Print Packing Slip" at bounding box center [244, 277] width 65 height 16
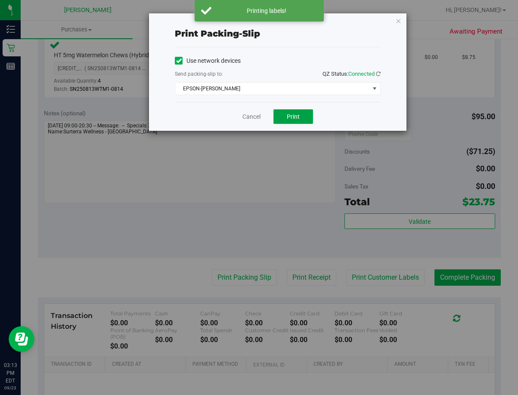
click at [300, 117] on button "Print" at bounding box center [293, 116] width 40 height 15
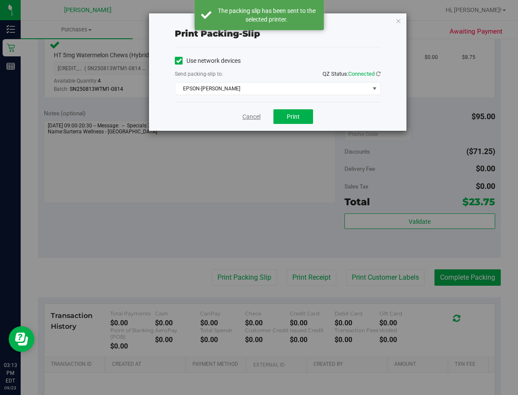
click at [247, 116] on link "Cancel" at bounding box center [251, 116] width 18 height 9
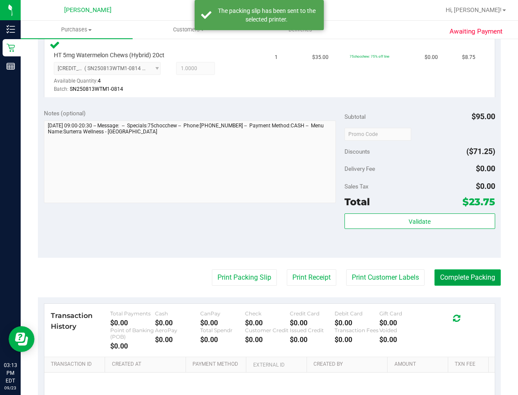
click at [440, 276] on button "Complete Packing" at bounding box center [467, 277] width 66 height 16
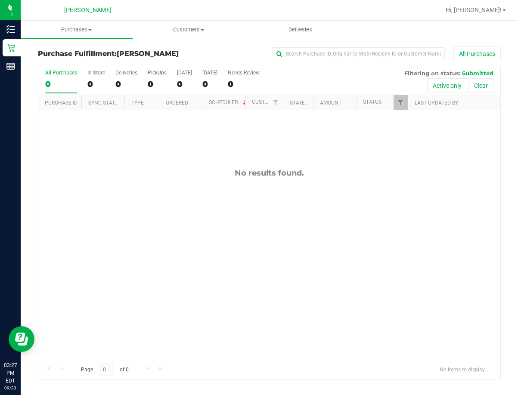
click at [372, 159] on div "No results found." at bounding box center [269, 263] width 462 height 307
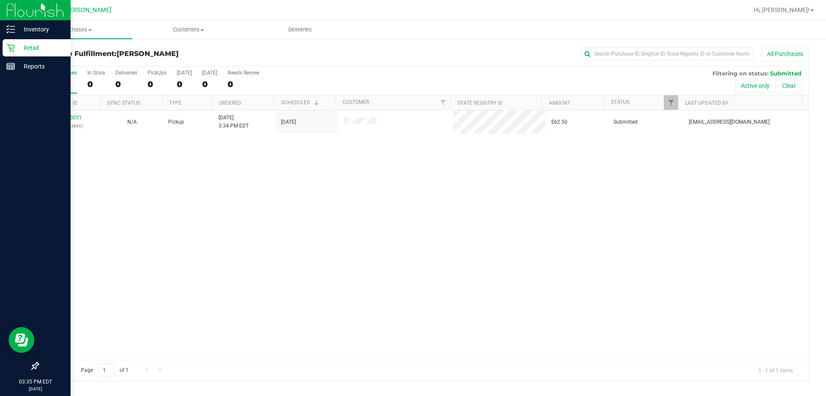
click at [16, 45] on p "Retail" at bounding box center [41, 48] width 52 height 10
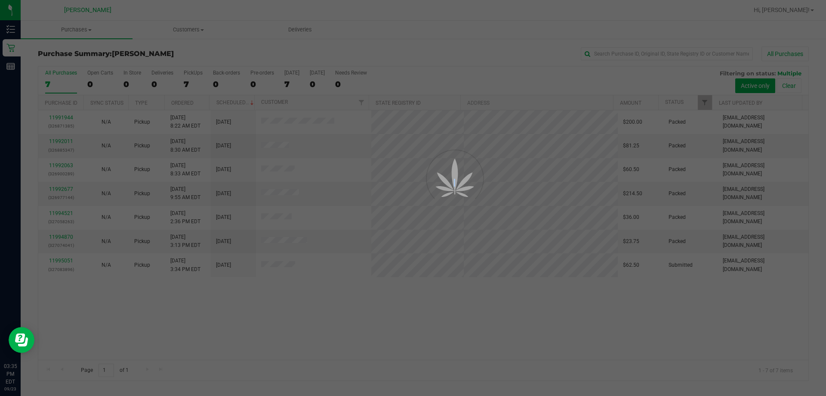
click at [275, 169] on div at bounding box center [413, 198] width 826 height 396
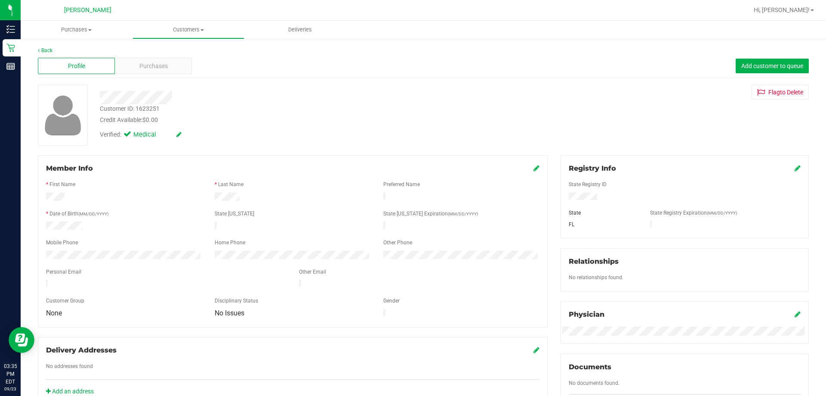
click at [156, 57] on div "Profile Purchases Add customer to queue" at bounding box center [423, 66] width 771 height 24
click at [154, 68] on span "Purchases" at bounding box center [153, 66] width 28 height 9
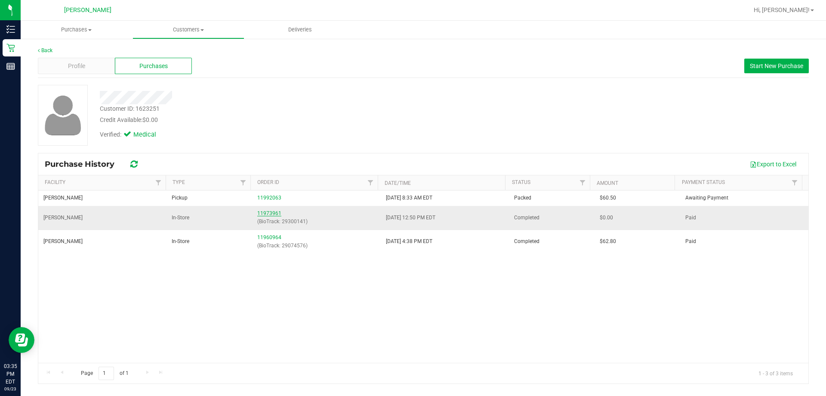
click at [270, 211] on link "11973961" at bounding box center [269, 213] width 24 height 6
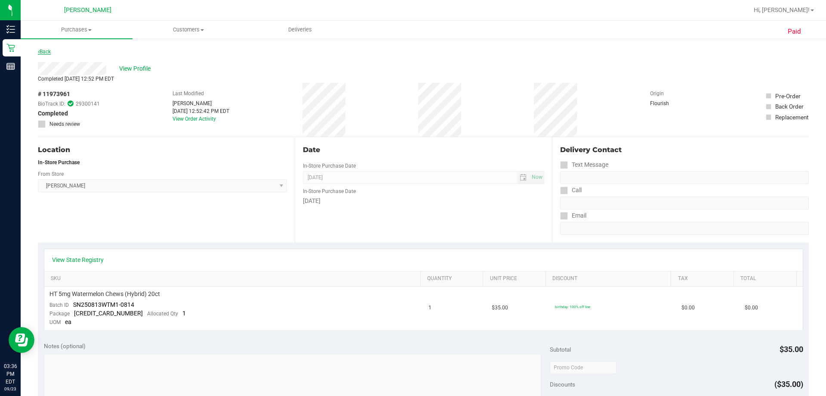
click at [47, 50] on link "Back" at bounding box center [44, 52] width 13 height 6
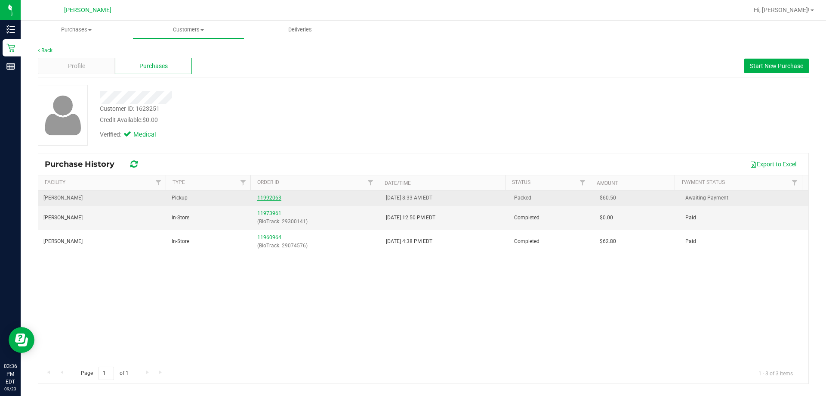
click at [263, 196] on link "11992063" at bounding box center [269, 198] width 24 height 6
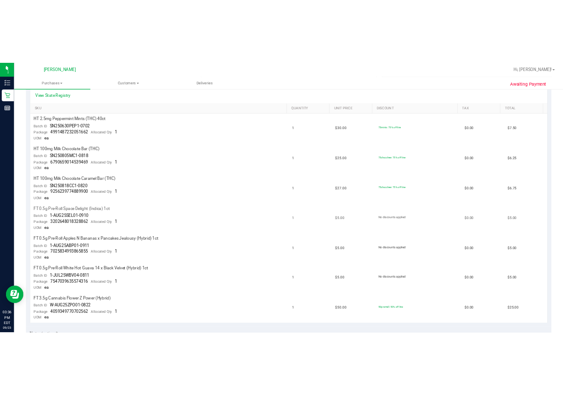
scroll to position [215, 0]
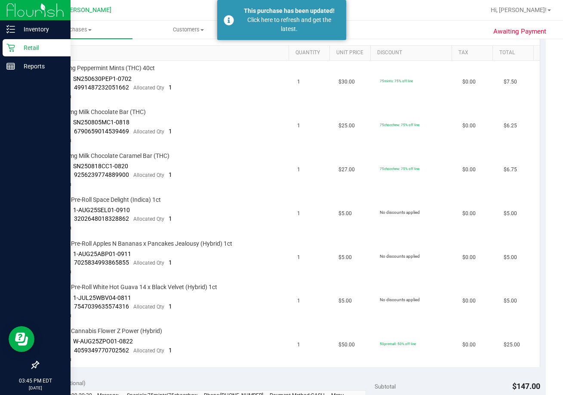
click at [31, 49] on p "Retail" at bounding box center [41, 48] width 52 height 10
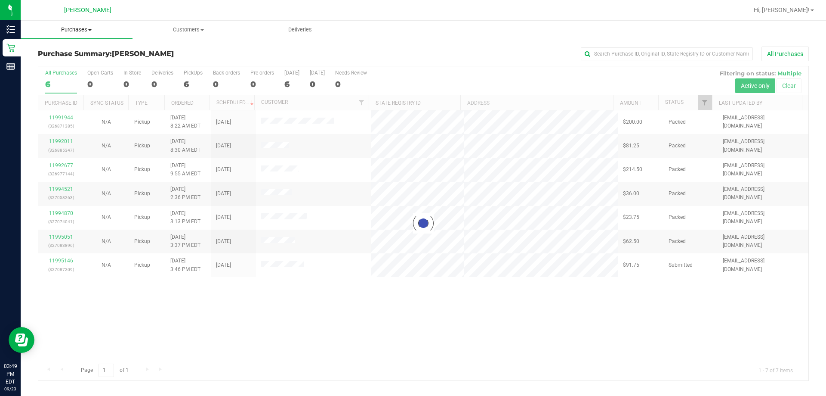
click at [80, 27] on span "Purchases" at bounding box center [77, 30] width 112 height 8
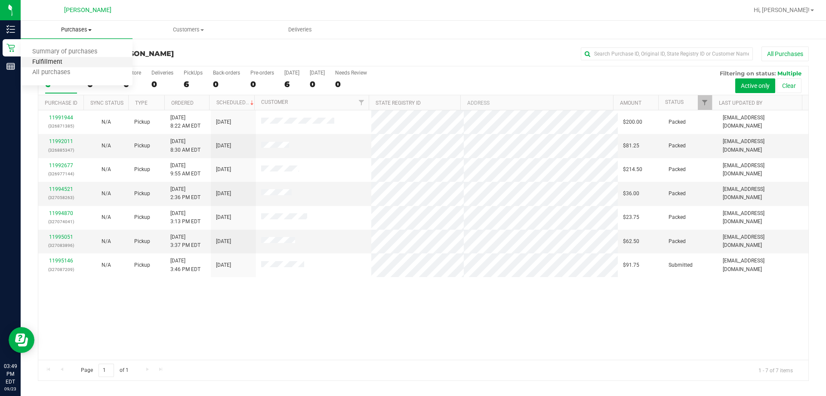
click at [66, 61] on span "Fulfillment" at bounding box center [47, 62] width 53 height 7
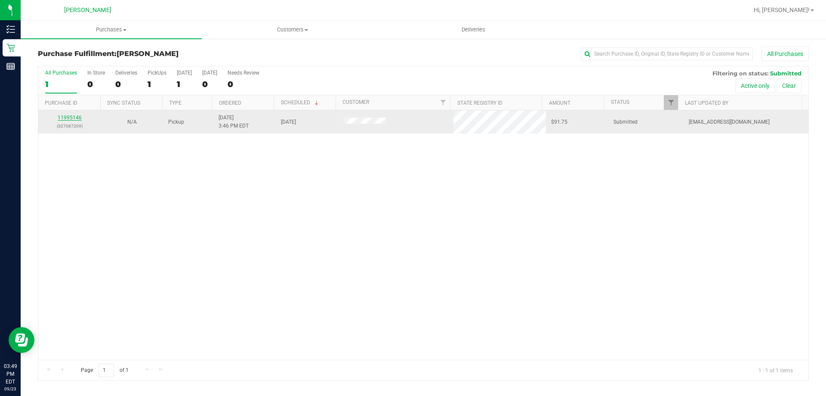
click at [76, 115] on link "11995146" at bounding box center [70, 117] width 24 height 6
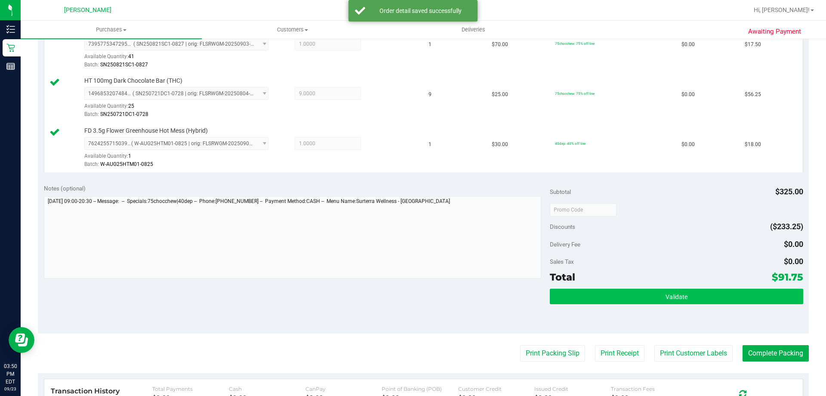
scroll to position [258, 0]
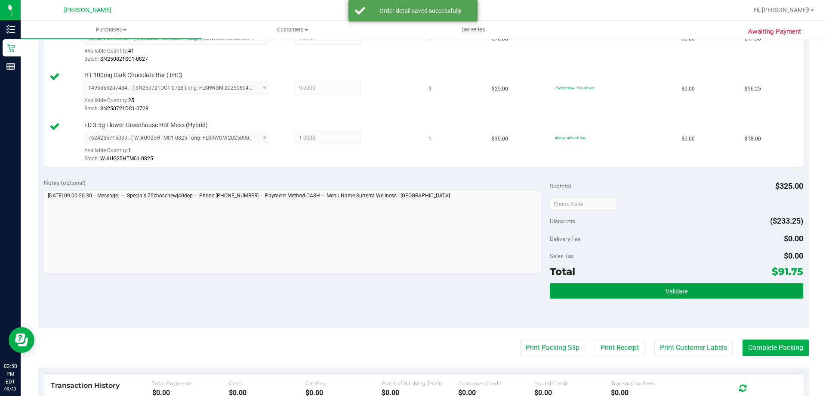
click at [513, 292] on button "Validate" at bounding box center [676, 290] width 253 height 15
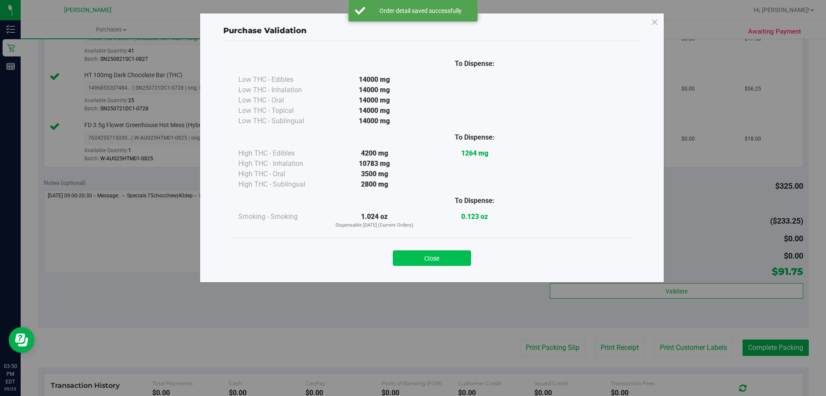
click at [441, 256] on button "Close" at bounding box center [432, 257] width 78 height 15
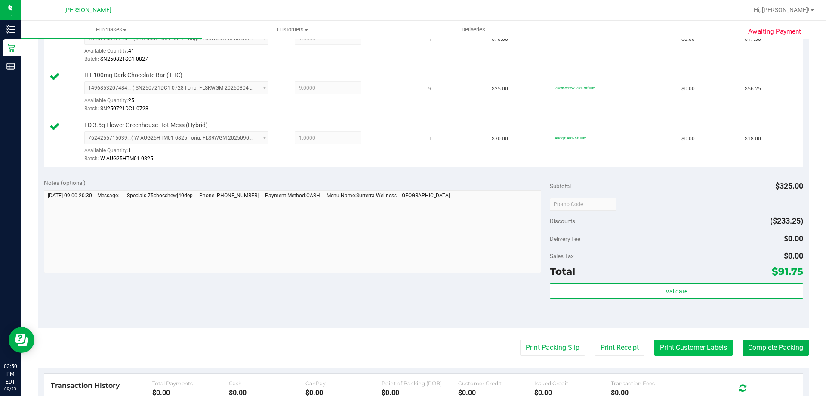
click at [513, 348] on button "Print Customer Labels" at bounding box center [694, 347] width 78 height 16
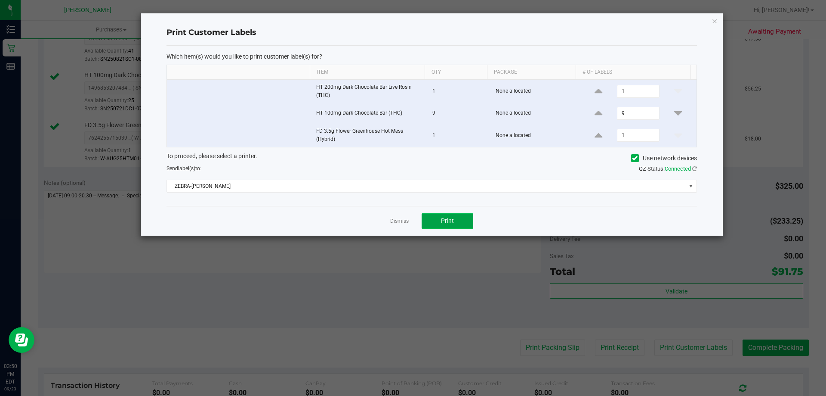
click at [447, 219] on span "Print" at bounding box center [447, 220] width 13 height 7
click at [397, 221] on link "Dismiss" at bounding box center [399, 220] width 19 height 7
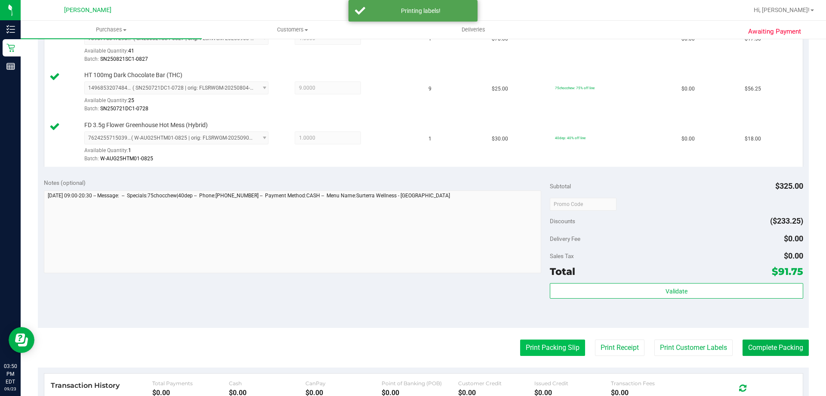
click at [513, 345] on button "Print Packing Slip" at bounding box center [552, 347] width 65 height 16
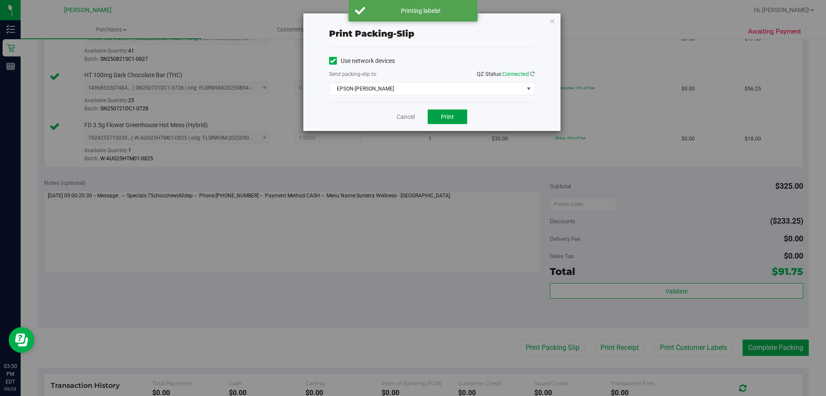
click at [439, 117] on button "Print" at bounding box center [448, 116] width 40 height 15
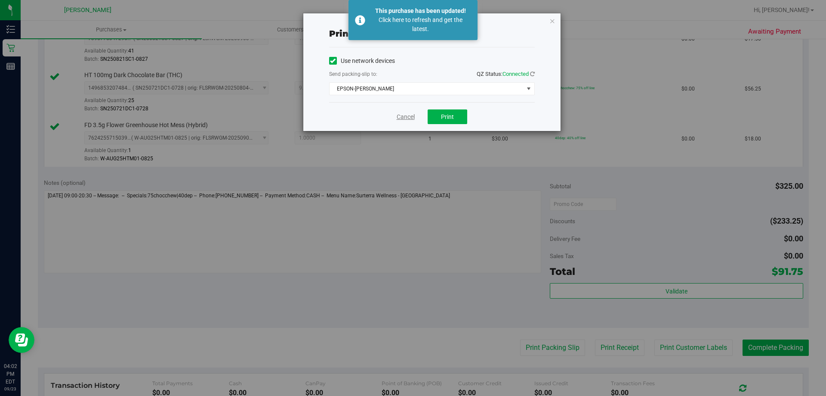
click at [410, 117] on link "Cancel" at bounding box center [406, 116] width 18 height 9
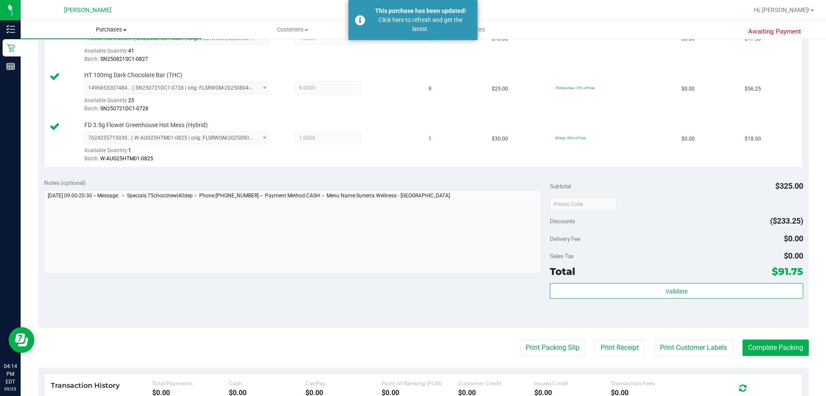
click at [119, 32] on span "Purchases" at bounding box center [111, 30] width 181 height 8
click at [109, 62] on li "Fulfillment" at bounding box center [111, 62] width 181 height 10
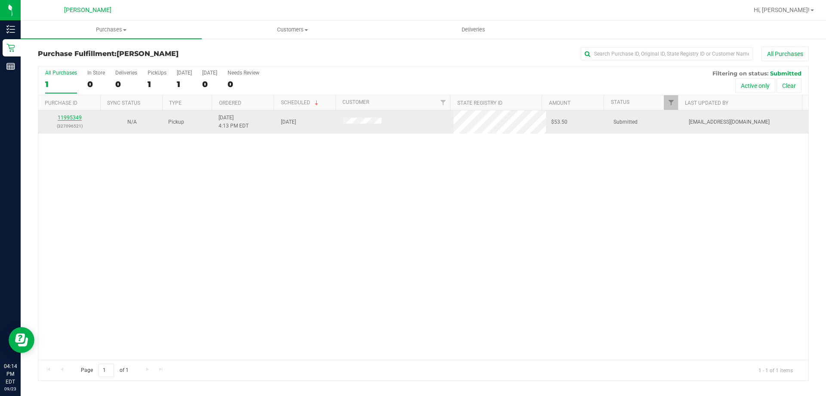
click at [70, 116] on link "11995349" at bounding box center [70, 117] width 24 height 6
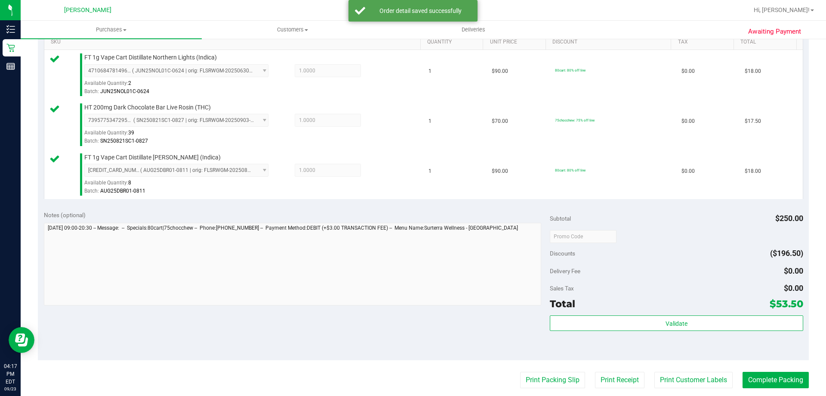
scroll to position [258, 0]
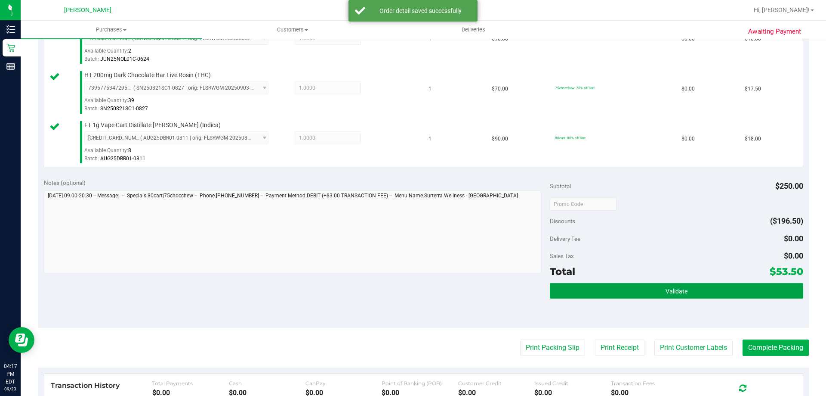
click at [513, 287] on span "Validate" at bounding box center [677, 290] width 22 height 7
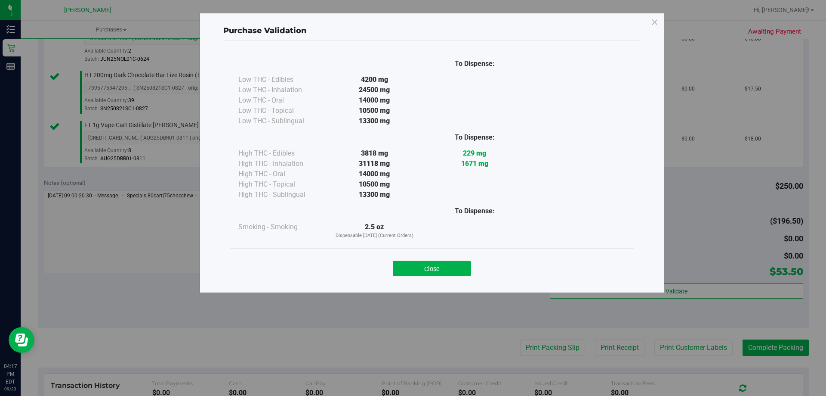
drag, startPoint x: 442, startPoint y: 263, endPoint x: 448, endPoint y: 269, distance: 7.9
click at [443, 263] on button "Close" at bounding box center [432, 267] width 78 height 15
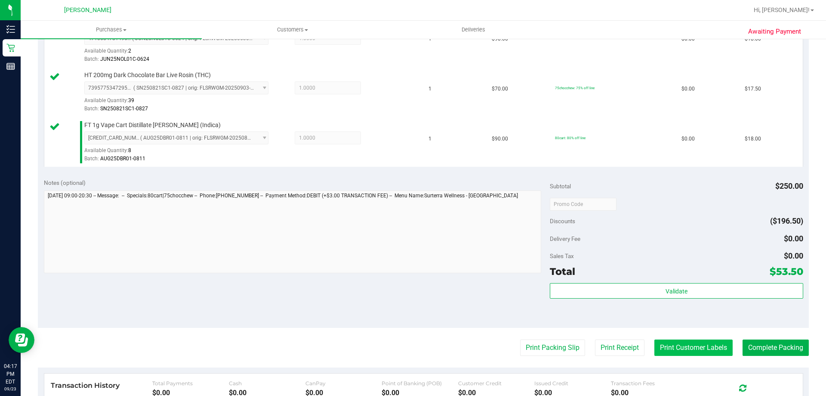
click at [513, 346] on button "Print Customer Labels" at bounding box center [694, 347] width 78 height 16
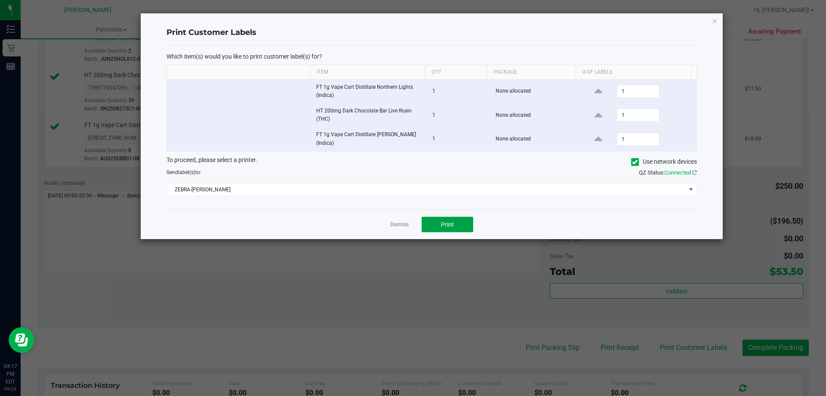
click at [448, 221] on span "Print" at bounding box center [447, 224] width 13 height 7
click at [391, 223] on link "Dismiss" at bounding box center [399, 224] width 19 height 7
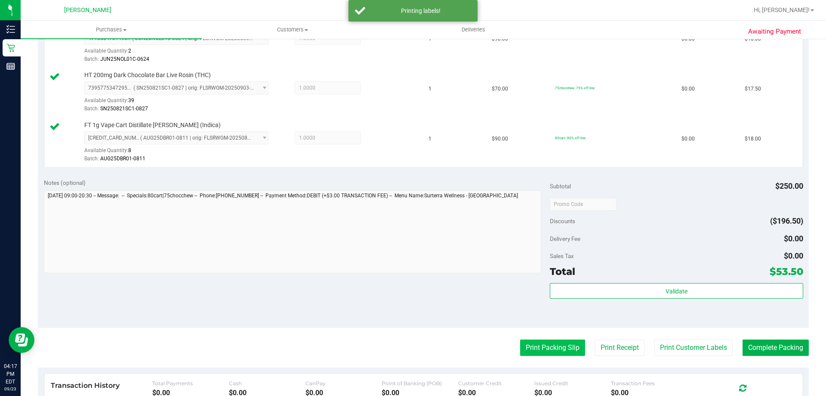
click at [513, 349] on button "Print Packing Slip" at bounding box center [552, 347] width 65 height 16
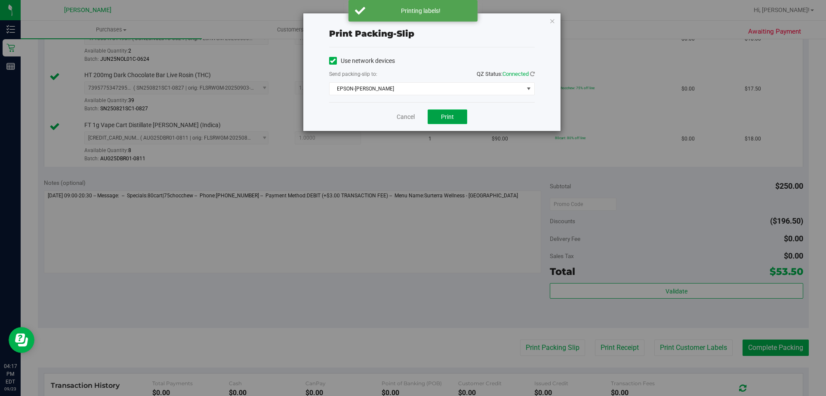
click at [447, 113] on span "Print" at bounding box center [447, 116] width 13 height 7
click at [403, 120] on link "Cancel" at bounding box center [406, 116] width 18 height 9
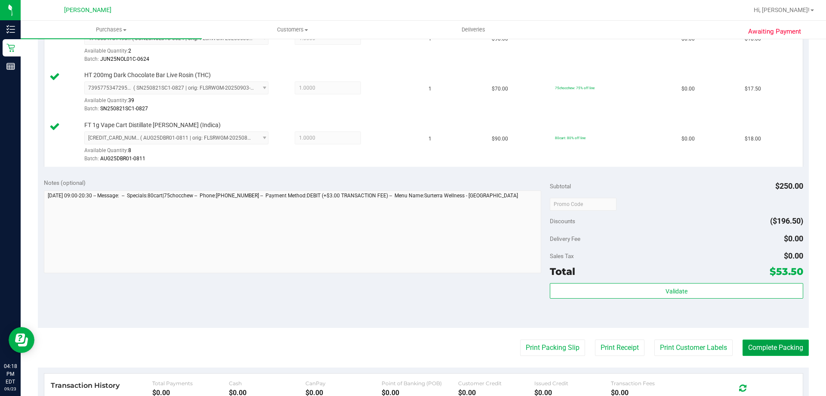
click at [513, 343] on button "Complete Packing" at bounding box center [776, 347] width 66 height 16
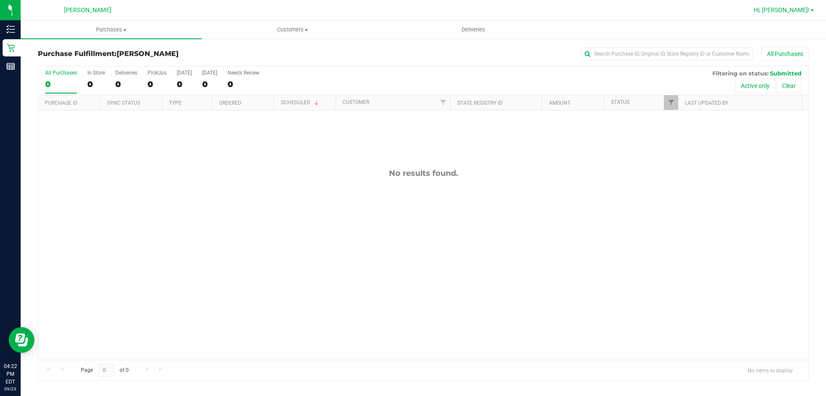
click at [513, 12] on span "Hi, [PERSON_NAME]!" at bounding box center [782, 9] width 56 height 7
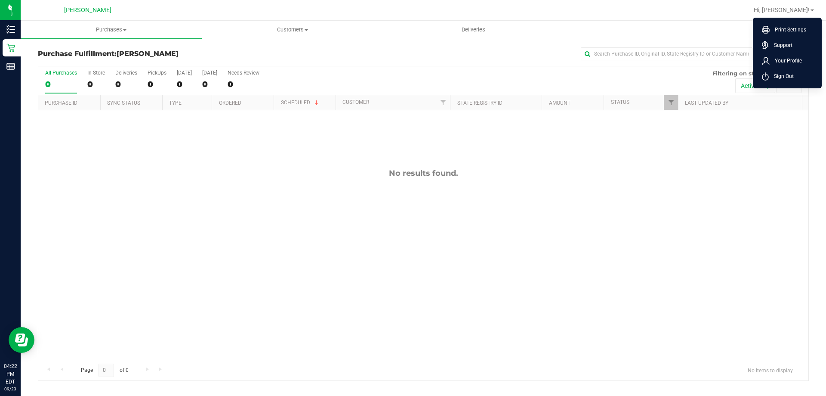
click at [513, 74] on li "Sign Out" at bounding box center [787, 75] width 65 height 15
